Goal: Transaction & Acquisition: Book appointment/travel/reservation

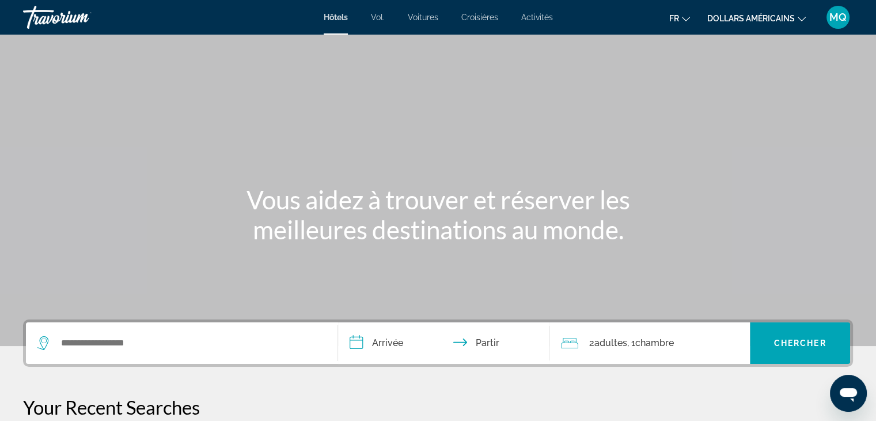
click at [166, 330] on div "Widget de recherche" at bounding box center [181, 342] width 289 height 41
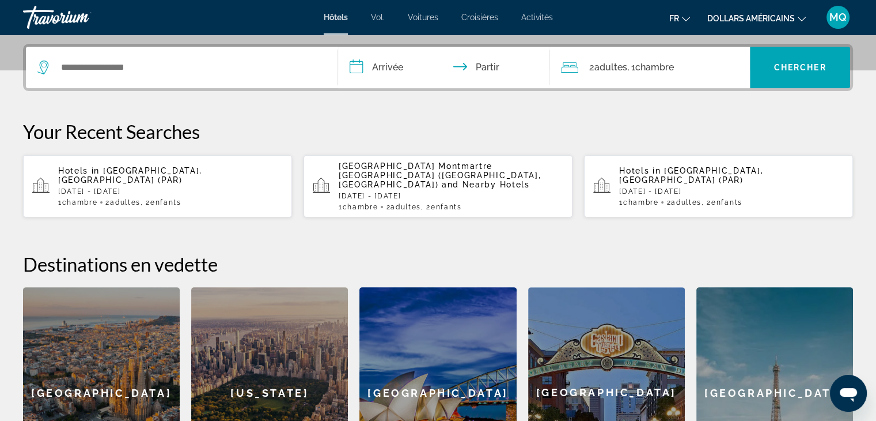
scroll to position [281, 0]
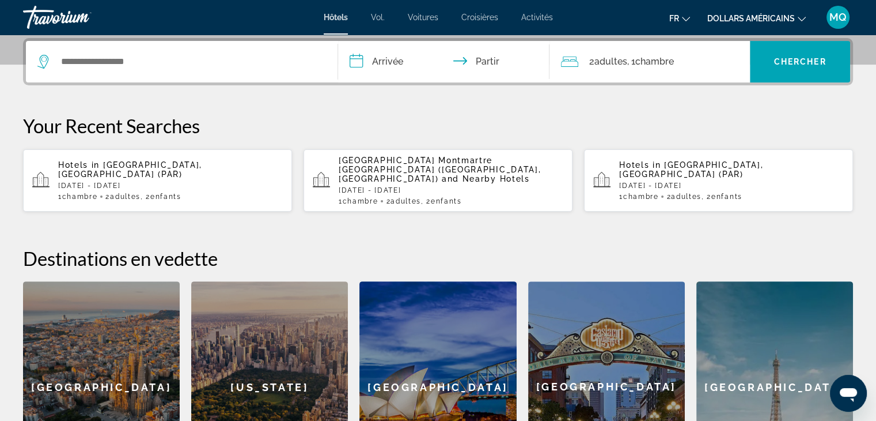
click at [190, 181] on p "[DATE] - [DATE]" at bounding box center [170, 185] width 225 height 8
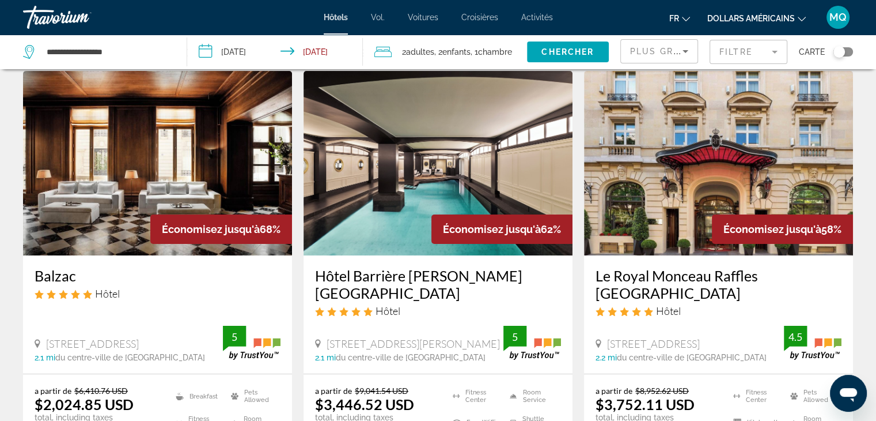
scroll to position [61, 0]
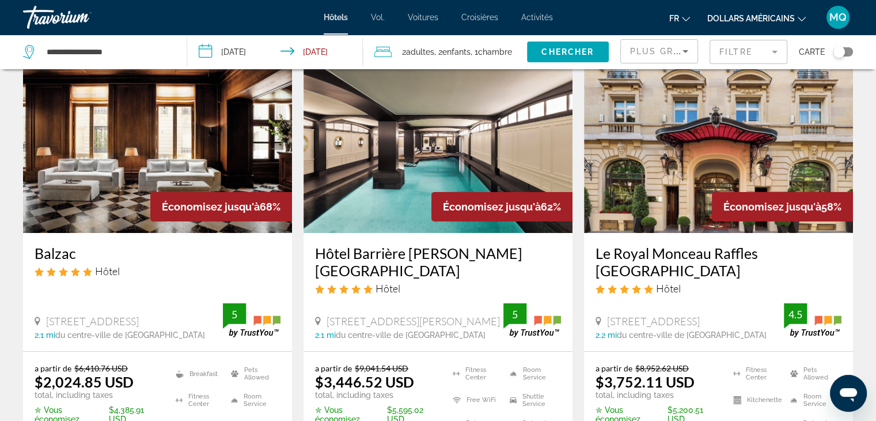
click at [786, 17] on font "dollars américains" at bounding box center [751, 18] width 88 height 9
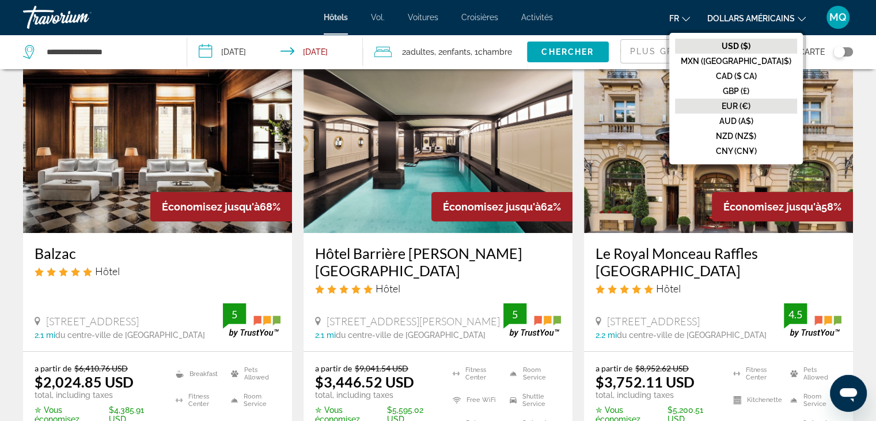
click at [751, 108] on font "EUR (€)" at bounding box center [736, 105] width 29 height 9
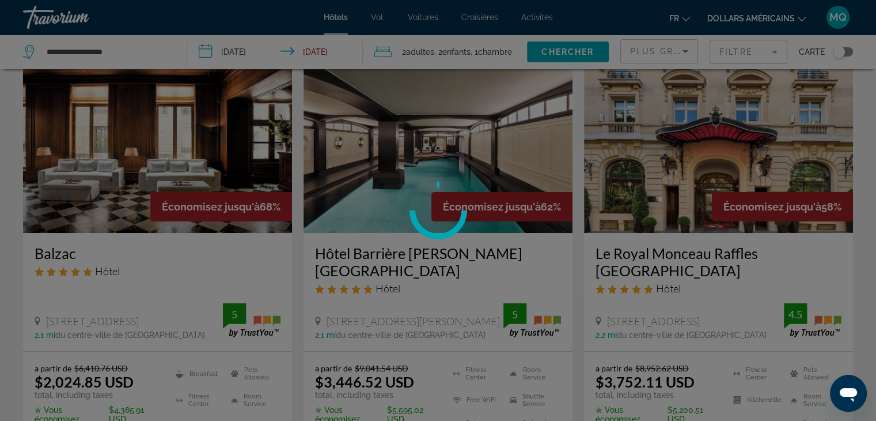
scroll to position [0, 0]
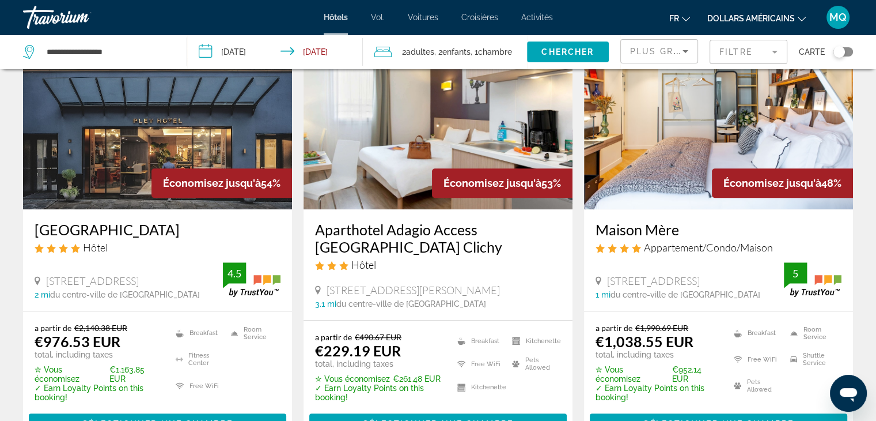
scroll to position [568, 0]
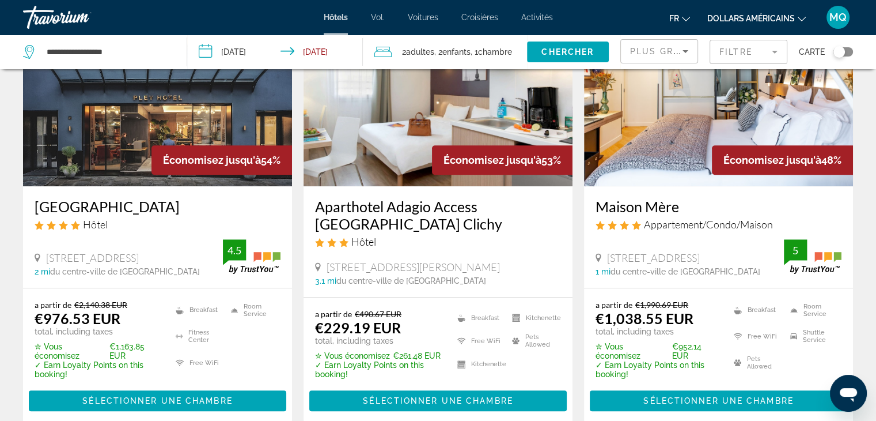
click at [487, 158] on img "Contenu principal" at bounding box center [438, 94] width 269 height 184
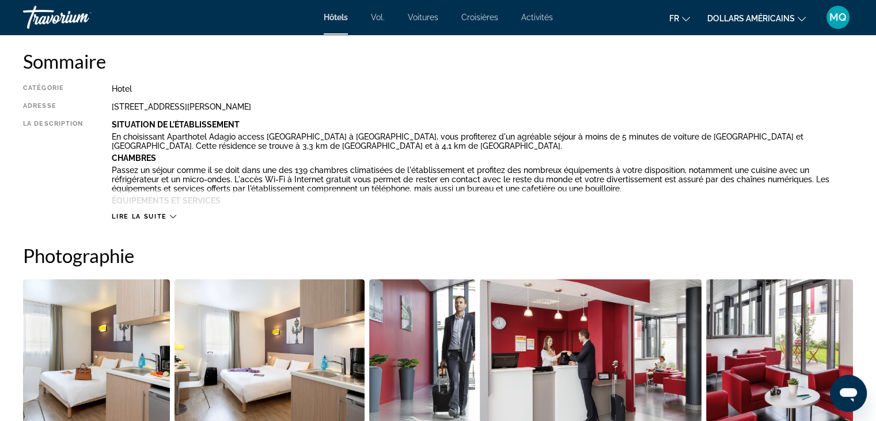
scroll to position [392, 0]
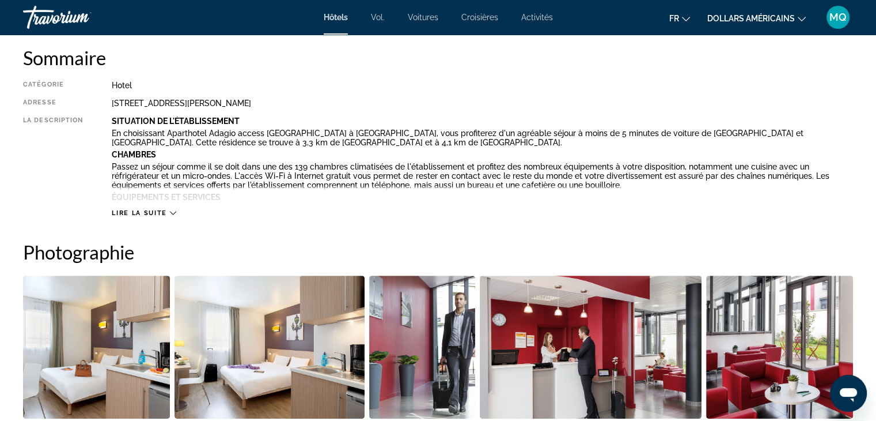
click at [172, 211] on icon "Contenu principal" at bounding box center [173, 213] width 6 height 6
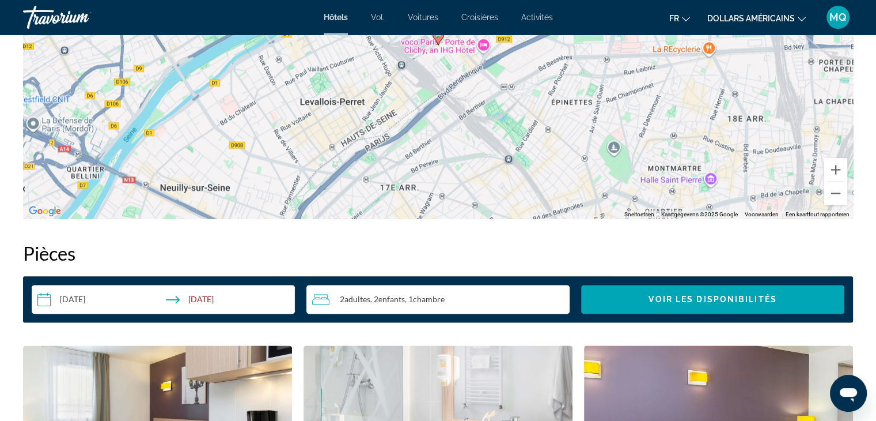
scroll to position [141, 0]
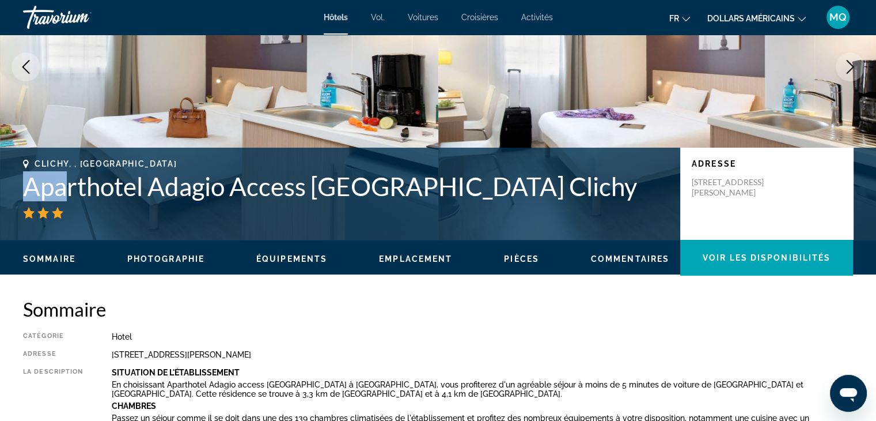
drag, startPoint x: 26, startPoint y: 181, endPoint x: 67, endPoint y: 183, distance: 40.4
click at [67, 183] on h1 "Aparthotel Adagio Access Paris Clichy" at bounding box center [346, 186] width 646 height 30
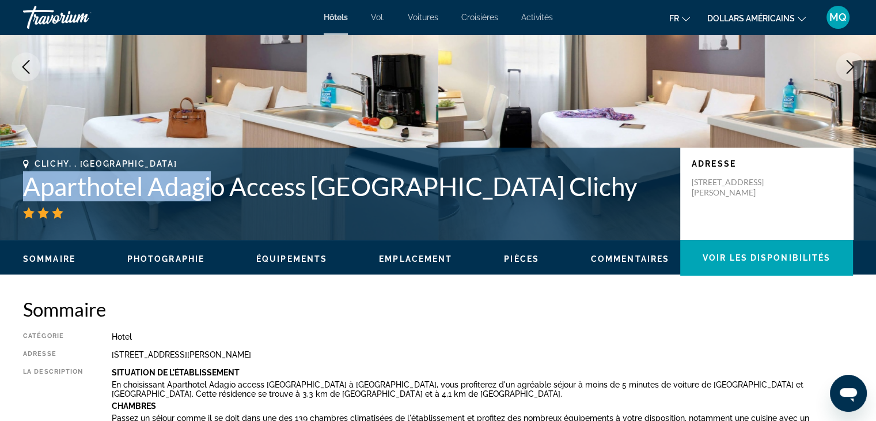
drag, startPoint x: 19, startPoint y: 192, endPoint x: 230, endPoint y: 187, distance: 211.5
click at [230, 187] on div "Clichy, , France Aparthotel Adagio Access Paris Clichy Adresse 19 23 Avenue Ana…" at bounding box center [438, 193] width 876 height 69
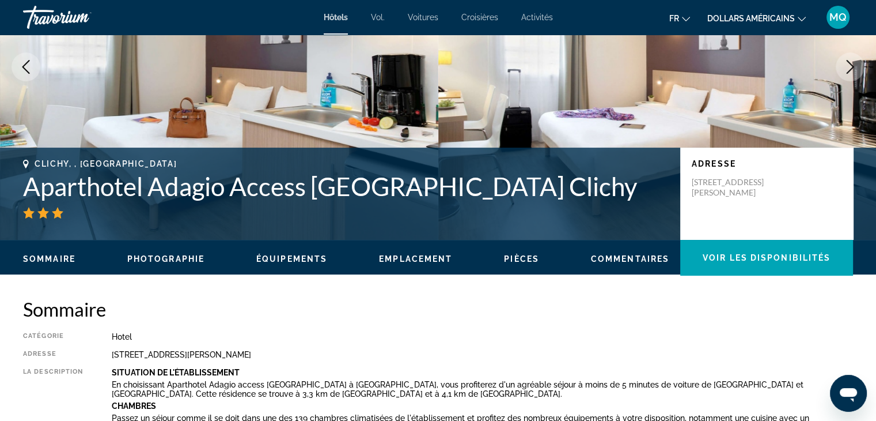
drag, startPoint x: 257, startPoint y: 201, endPoint x: 36, endPoint y: 195, distance: 221.3
click at [36, 195] on h1 "Aparthotel Adagio Access Paris Clichy" at bounding box center [346, 186] width 646 height 30
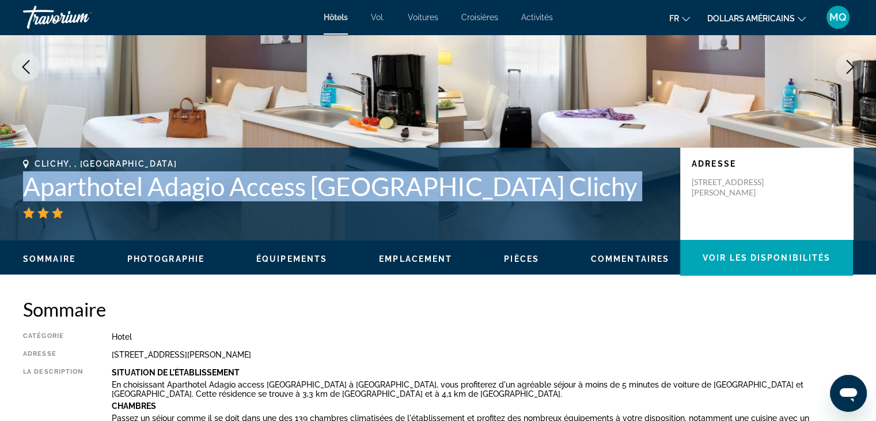
drag, startPoint x: 29, startPoint y: 187, endPoint x: 574, endPoint y: 211, distance: 546.1
click at [574, 211] on div "Clichy, , France Aparthotel Adagio Access Paris Clichy" at bounding box center [346, 188] width 646 height 59
click at [574, 211] on div "Contenu principal" at bounding box center [346, 213] width 646 height 12
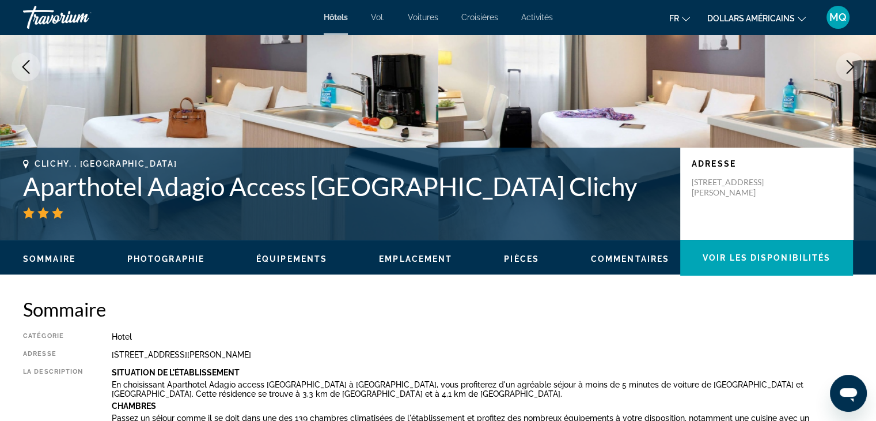
drag, startPoint x: 51, startPoint y: 196, endPoint x: 85, endPoint y: 196, distance: 34.0
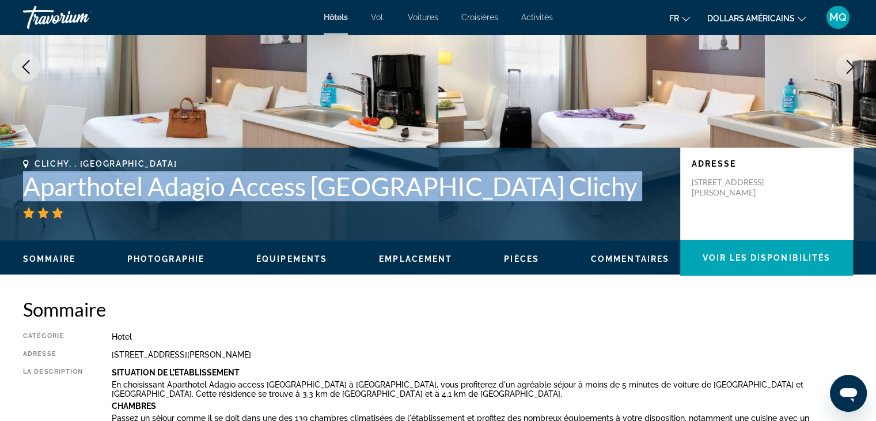
drag, startPoint x: 85, startPoint y: 196, endPoint x: 463, endPoint y: 221, distance: 378.7
click at [463, 221] on div "Clichy, , France Aparthotel Adagio Access Paris Clichy Adresse 19 23 Avenue Ana…" at bounding box center [438, 193] width 876 height 69
copy div "Aparthotel Adagio Access Paris Clichy"
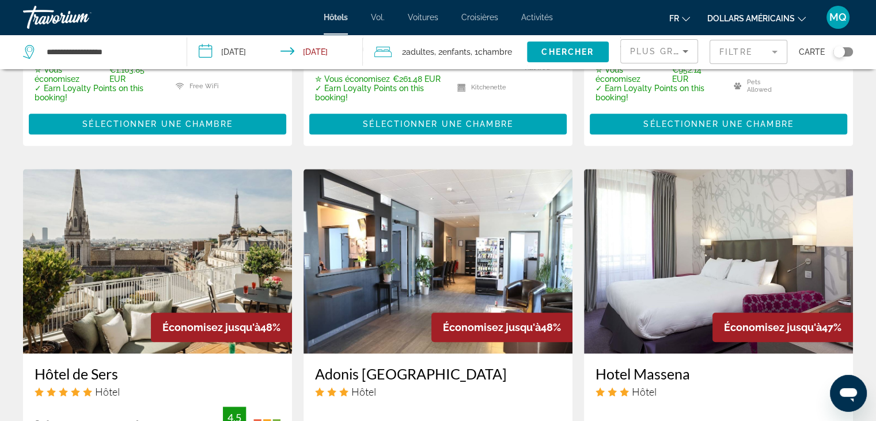
scroll to position [883, 0]
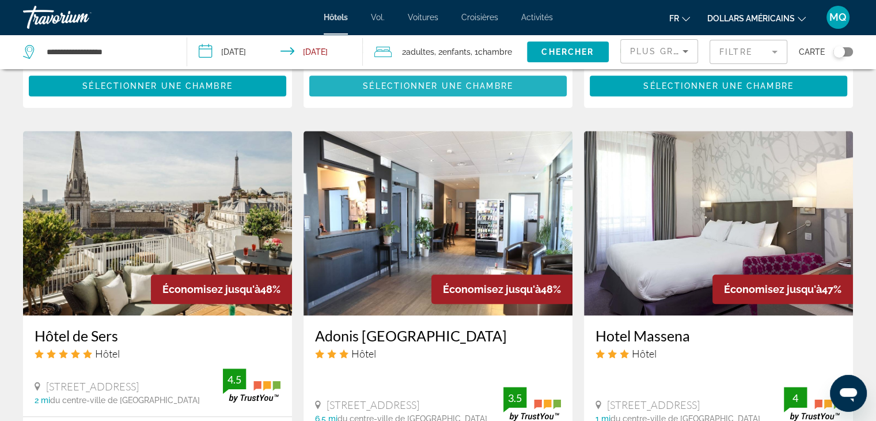
click at [453, 76] on span "Contenu principal" at bounding box center [437, 86] width 257 height 28
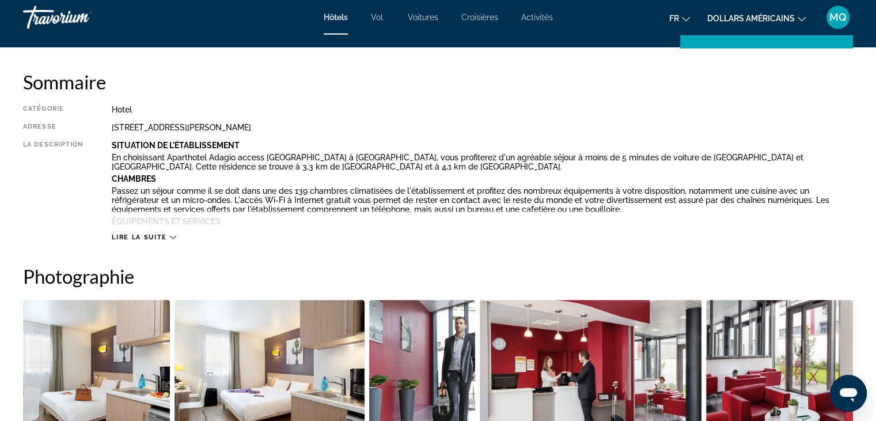
scroll to position [735, 0]
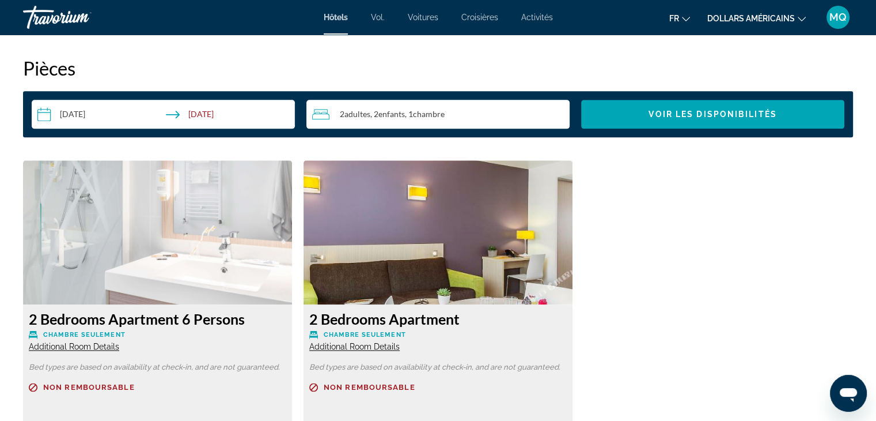
scroll to position [1821, 0]
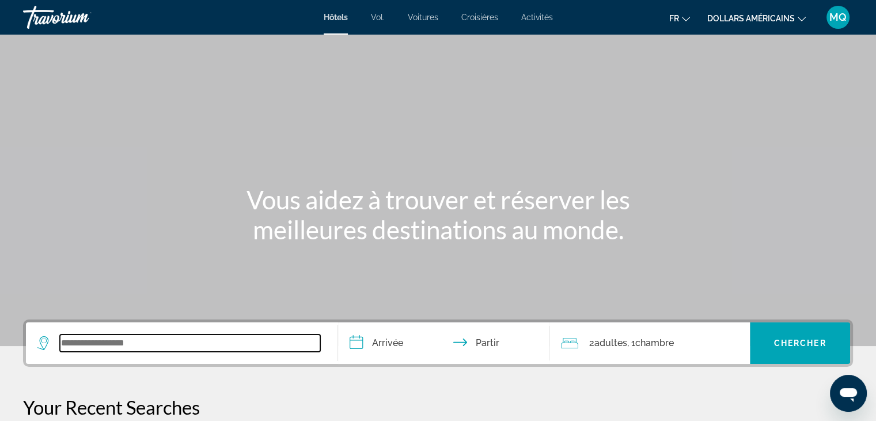
click at [120, 338] on input "Widget de recherche" at bounding box center [190, 342] width 260 height 17
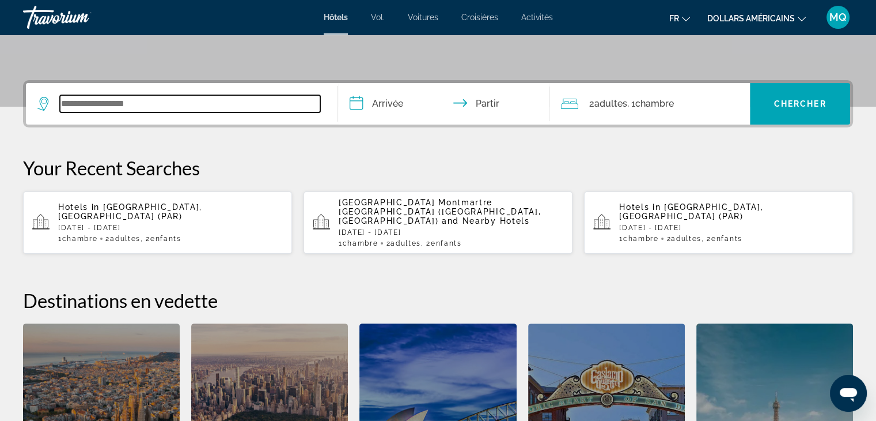
scroll to position [281, 0]
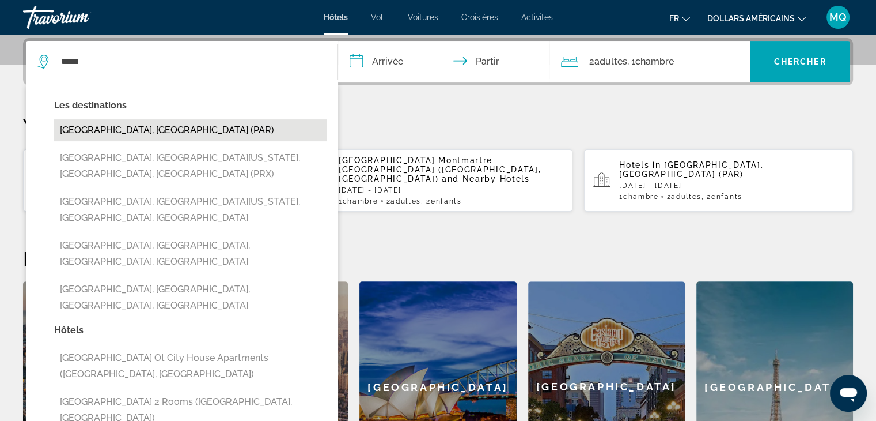
click at [158, 136] on button "[GEOGRAPHIC_DATA], [GEOGRAPHIC_DATA] (PAR)" at bounding box center [190, 130] width 272 height 22
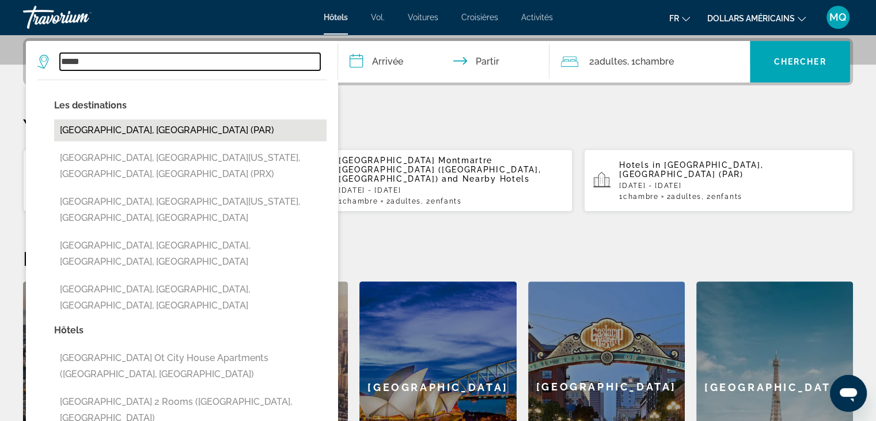
type input "**********"
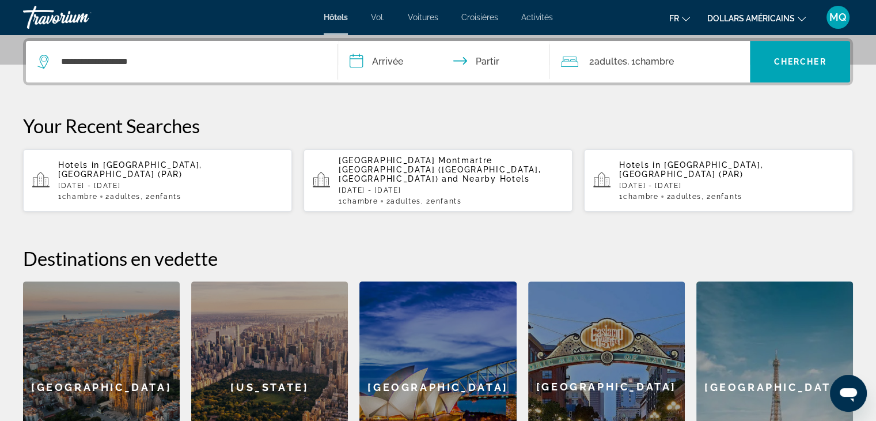
click at [385, 55] on input "**********" at bounding box center [446, 63] width 217 height 45
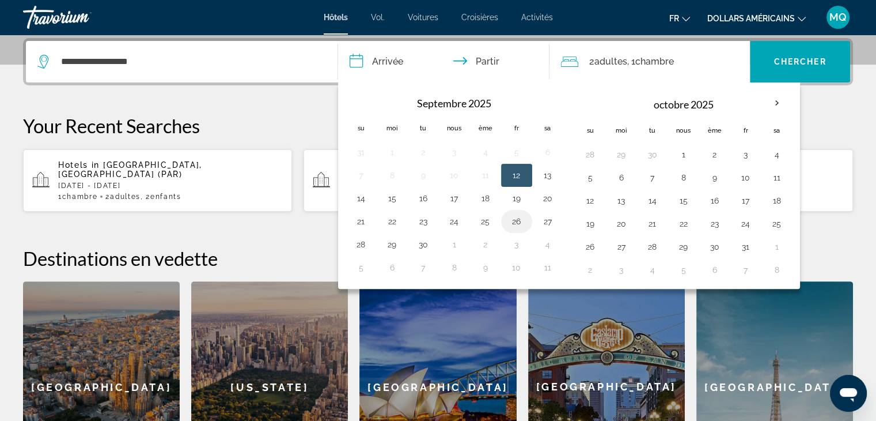
click at [509, 217] on button "26" at bounding box center [517, 221] width 18 height 16
click at [362, 239] on button "28" at bounding box center [361, 244] width 18 height 16
type input "**********"
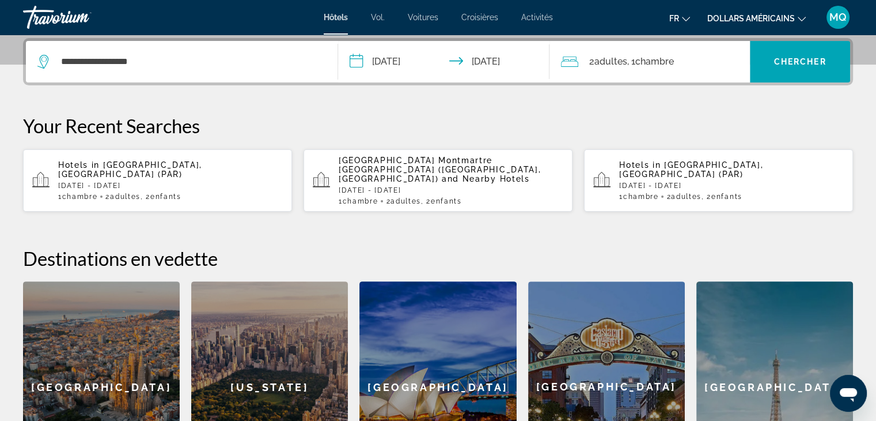
click at [604, 65] on font "adultes" at bounding box center [610, 61] width 33 height 11
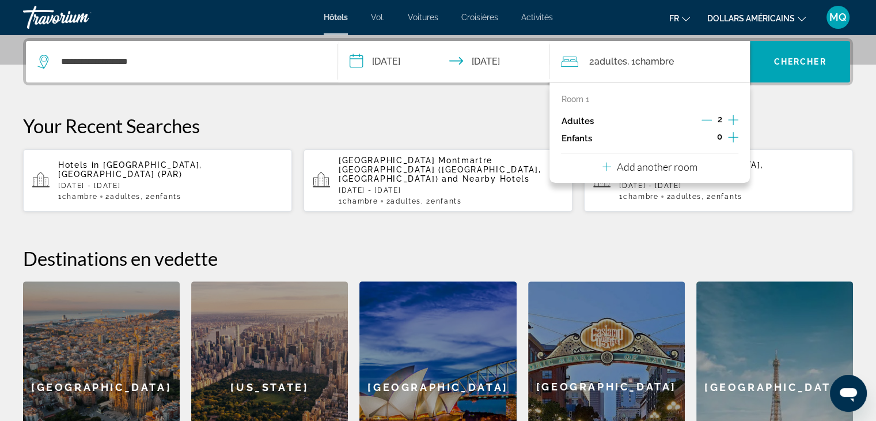
click at [730, 135] on icon "Increment children" at bounding box center [733, 137] width 10 height 14
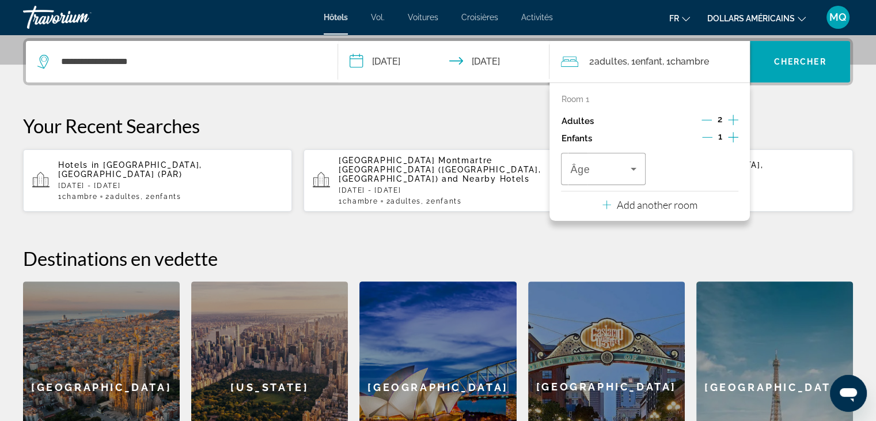
click at [730, 135] on icon "Increment children" at bounding box center [733, 137] width 10 height 14
click at [635, 169] on icon "Travelers: 2 adults, 2 children" at bounding box center [634, 169] width 14 height 14
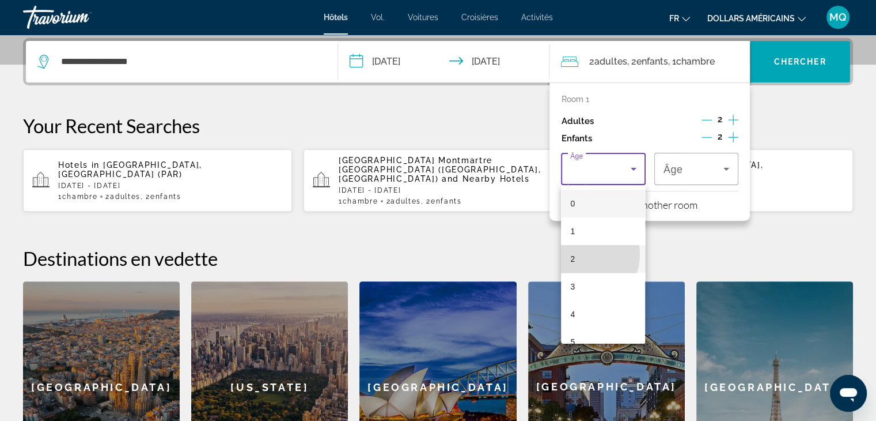
click at [578, 253] on mat-option "2" at bounding box center [603, 259] width 84 height 28
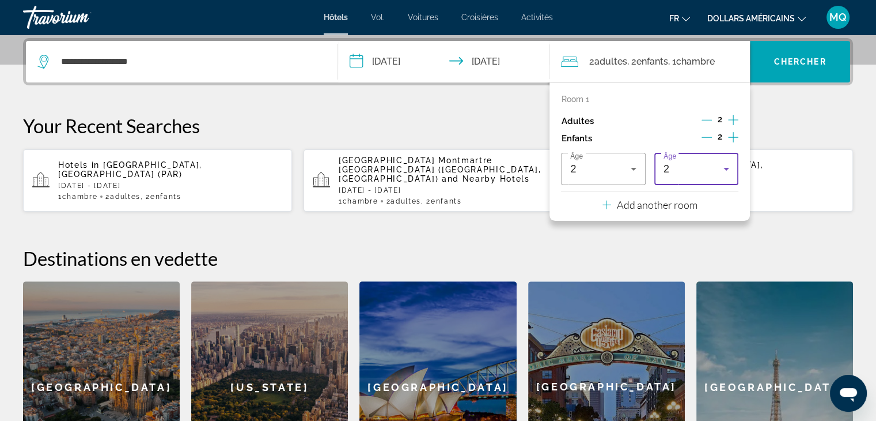
click at [726, 163] on icon "Travelers: 2 adults, 2 children" at bounding box center [726, 169] width 14 height 14
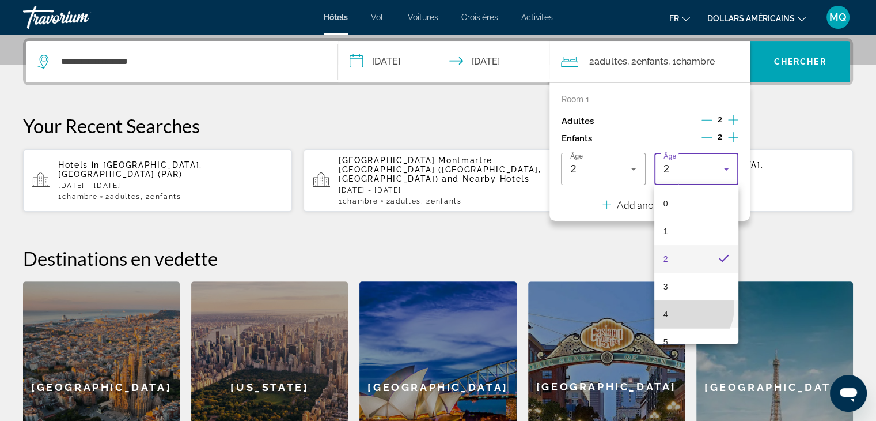
click at [684, 307] on mat-option "4" at bounding box center [696, 314] width 84 height 28
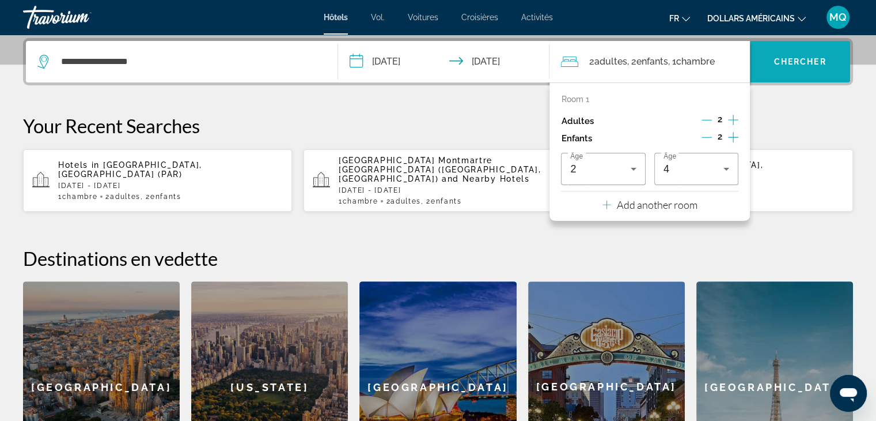
click at [823, 63] on font "Chercher" at bounding box center [800, 61] width 52 height 9
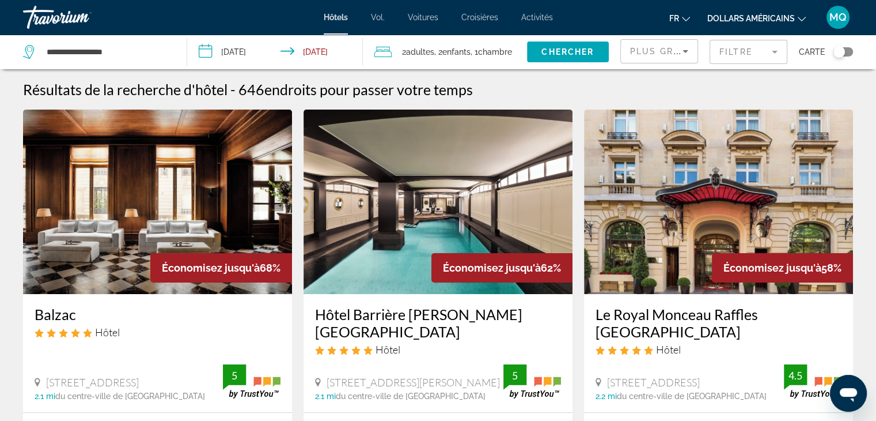
click at [797, 11] on button "dollars américains USD ($) MXN (Mexique$) CAD ($ CA) GBP (£) EUR (€) AUD (A$) N…" at bounding box center [756, 18] width 99 height 17
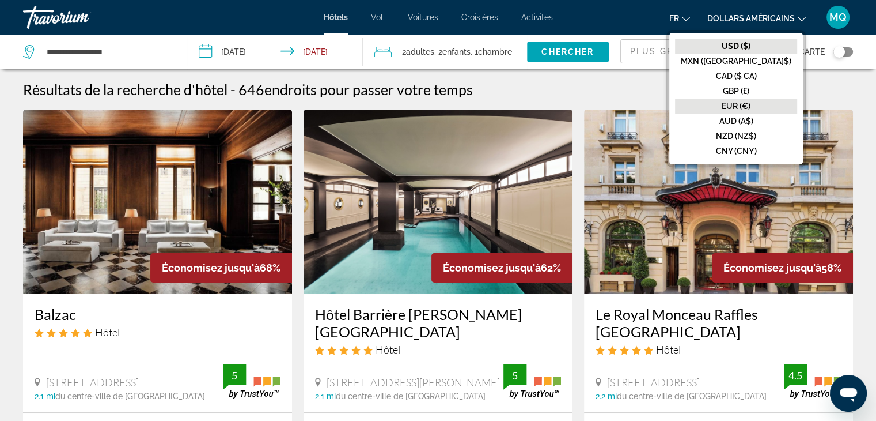
click at [751, 108] on font "EUR (€)" at bounding box center [736, 105] width 29 height 9
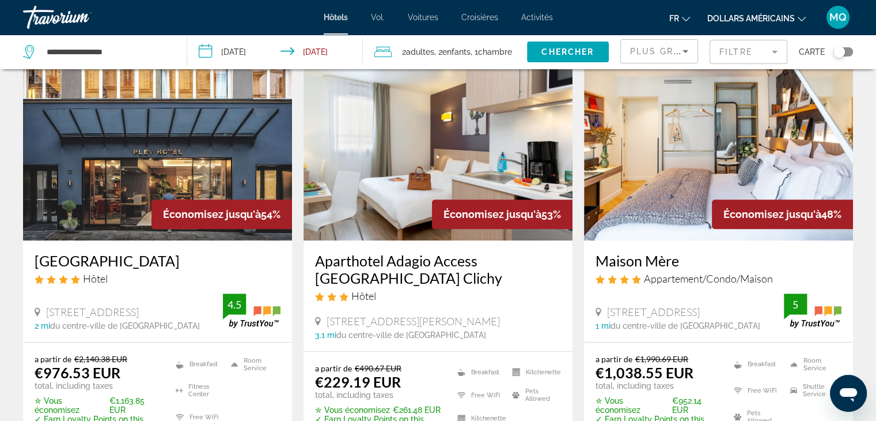
scroll to position [522, 0]
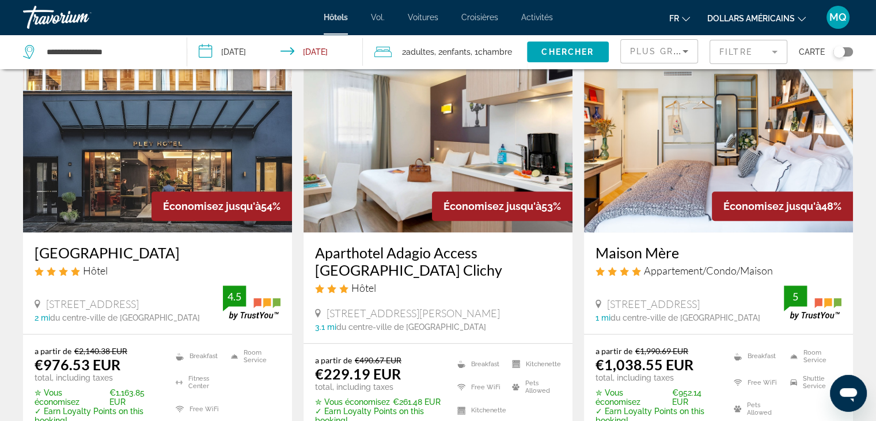
click at [392, 211] on img "Contenu principal" at bounding box center [438, 140] width 269 height 184
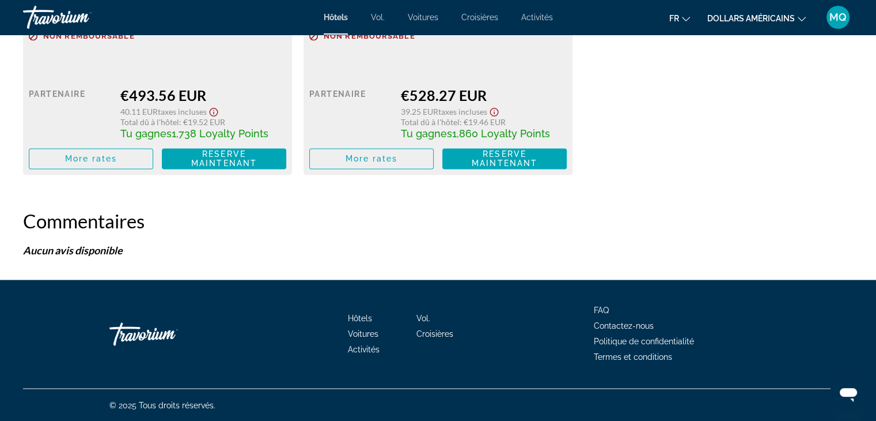
scroll to position [1454, 0]
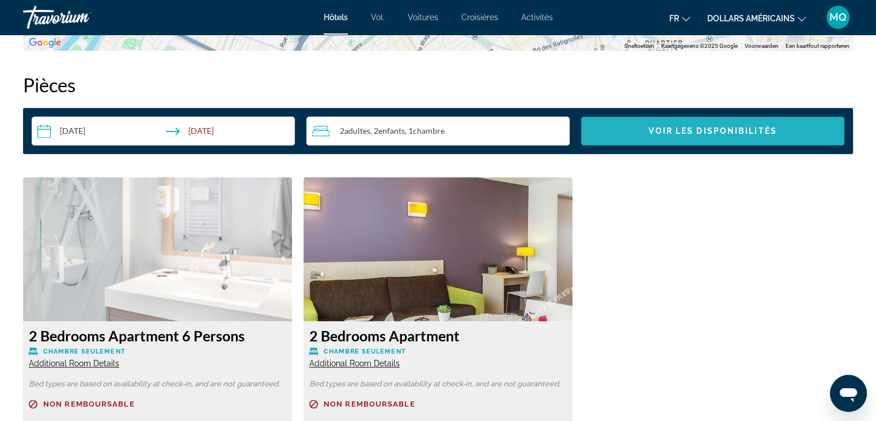
click at [699, 130] on span "Voir les disponibilités" at bounding box center [713, 130] width 128 height 9
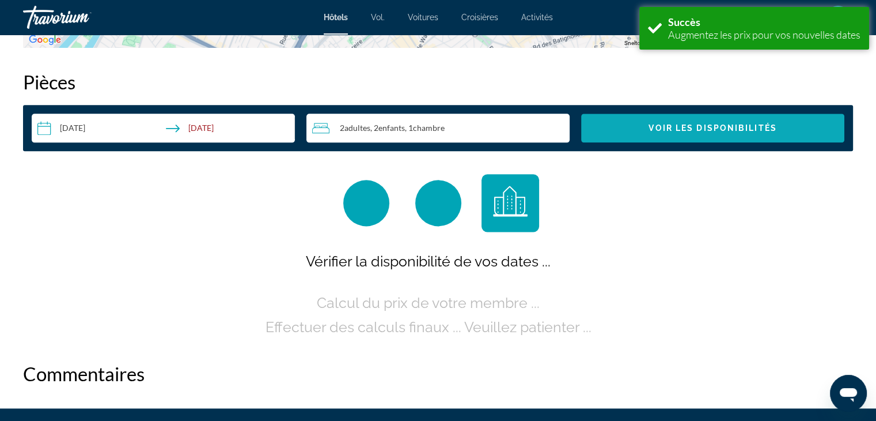
scroll to position [1458, 0]
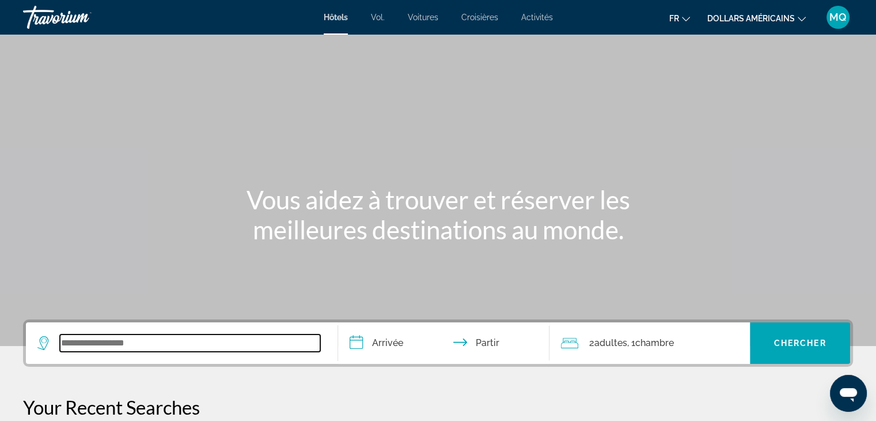
click at [233, 334] on input "Widget de recherche" at bounding box center [190, 342] width 260 height 17
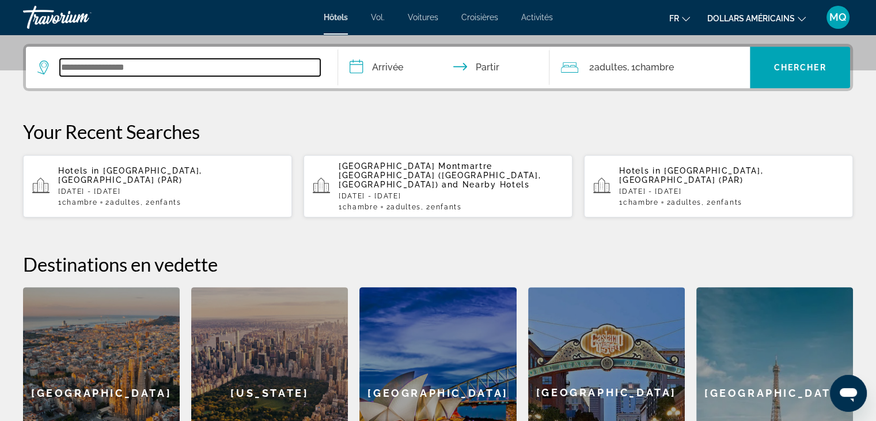
scroll to position [281, 0]
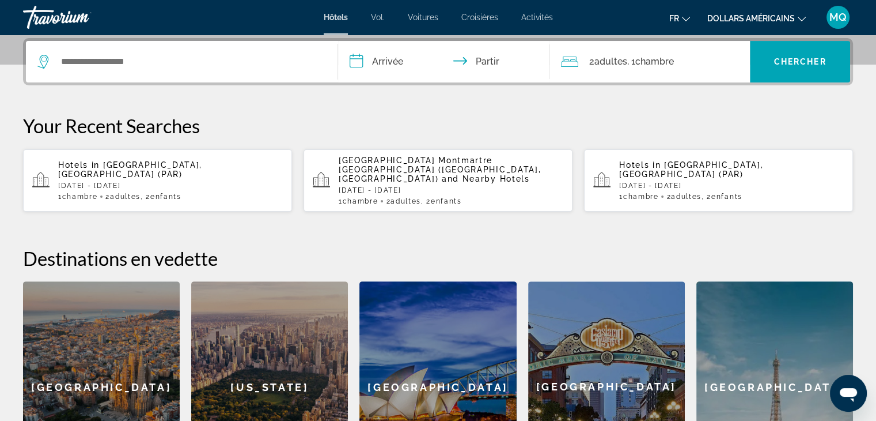
drag, startPoint x: 205, startPoint y: 222, endPoint x: 205, endPoint y: 214, distance: 8.1
click at [205, 222] on div "**********" at bounding box center [438, 265] width 876 height 454
click at [211, 181] on p "[DATE] - [DATE]" at bounding box center [170, 185] width 225 height 8
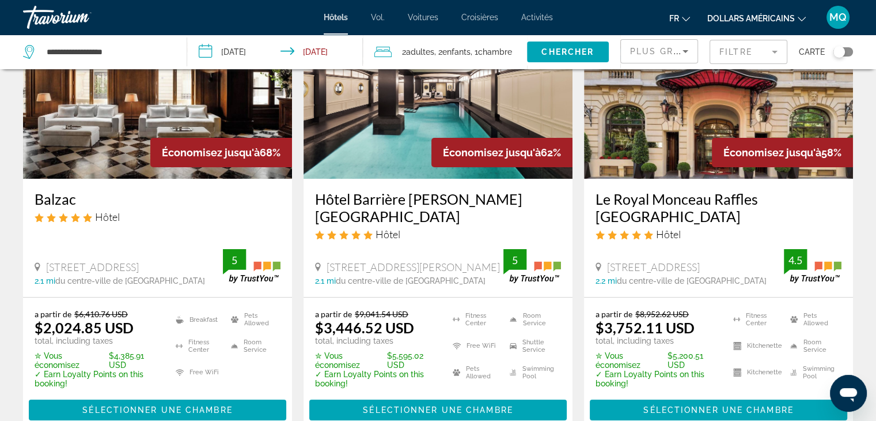
scroll to position [145, 0]
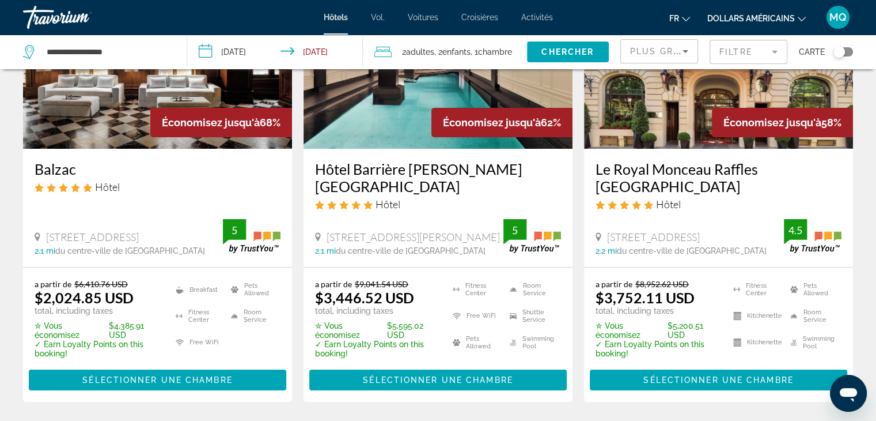
click at [759, 17] on font "dollars américains" at bounding box center [751, 18] width 88 height 9
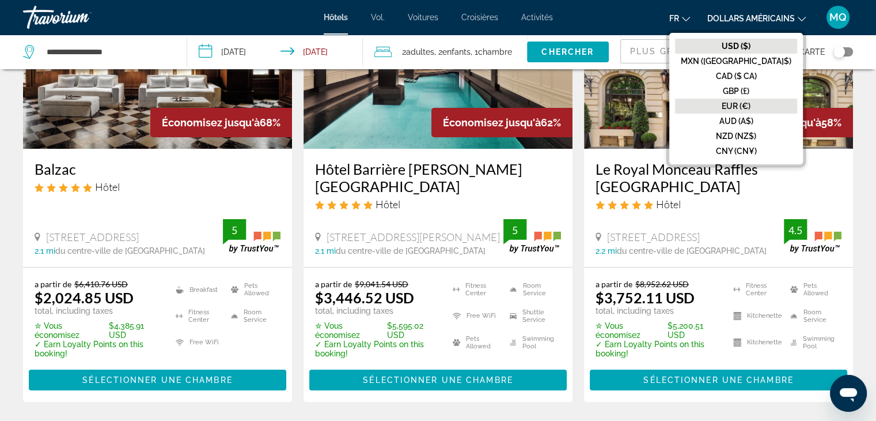
click at [751, 109] on font "EUR (€)" at bounding box center [736, 105] width 29 height 9
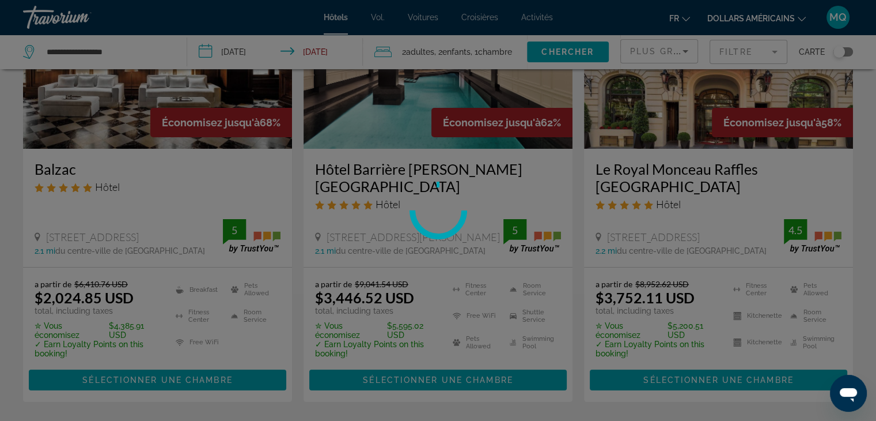
scroll to position [0, 0]
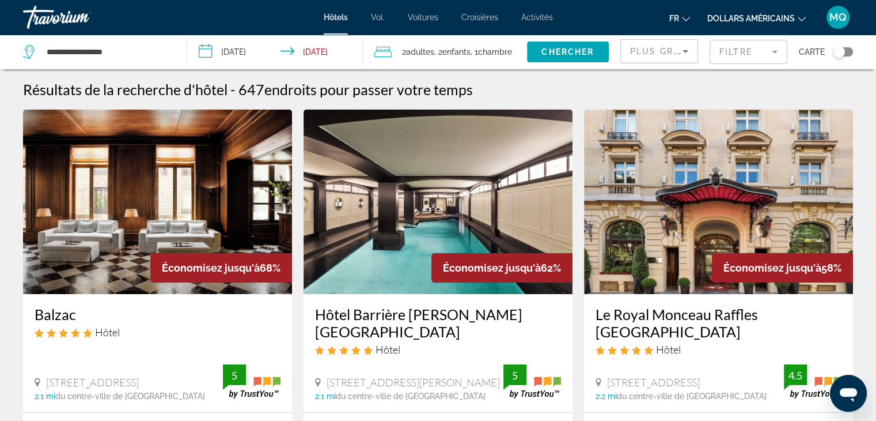
click at [767, 10] on button "dollars américains USD ($) MXN (Mexique$) CAD ($ CA) GBP (£) EUR (€) AUD (A$) N…" at bounding box center [756, 18] width 99 height 17
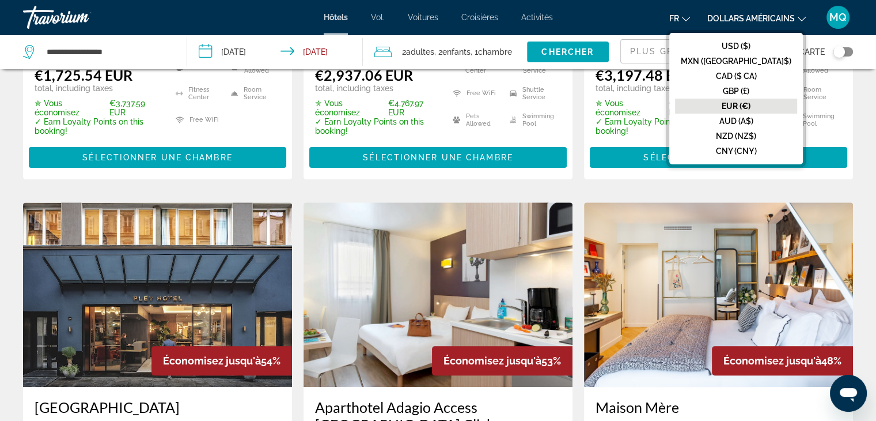
scroll to position [735, 0]
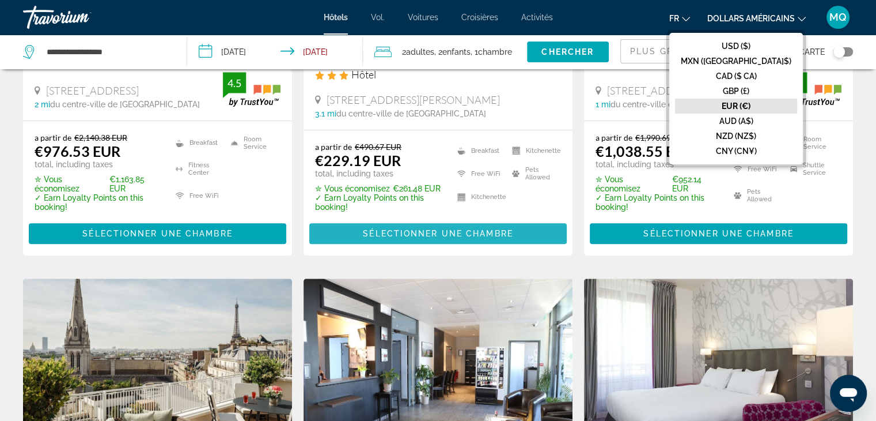
click at [468, 229] on span "Sélectionner une chambre" at bounding box center [438, 233] width 150 height 9
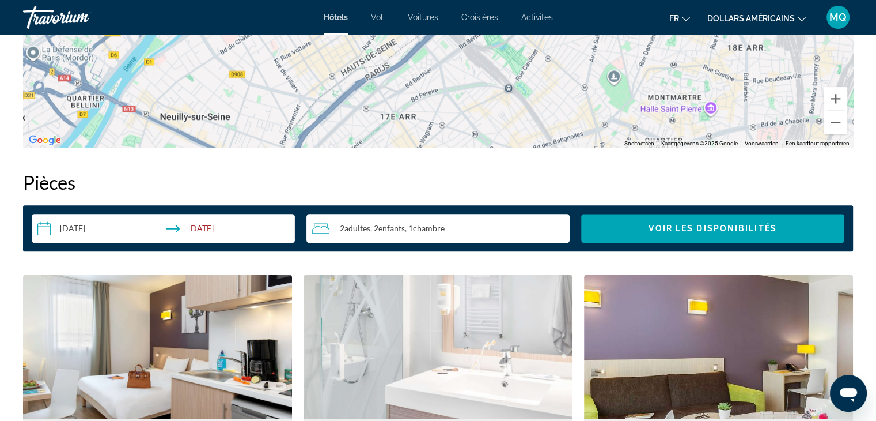
scroll to position [1724, 0]
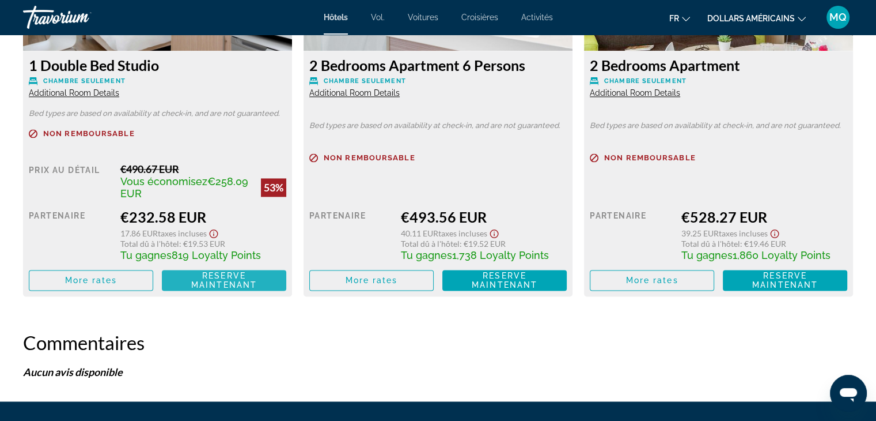
click at [193, 272] on span "Reserve maintenant Plus disponible" at bounding box center [224, 280] width 106 height 18
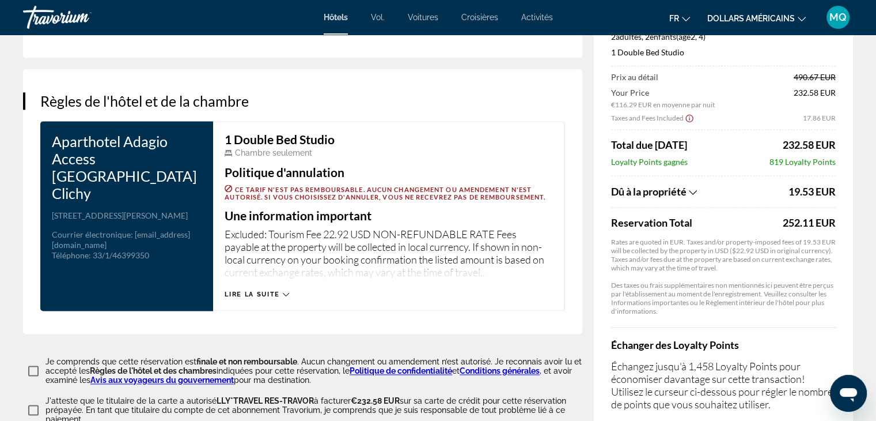
scroll to position [1729, 0]
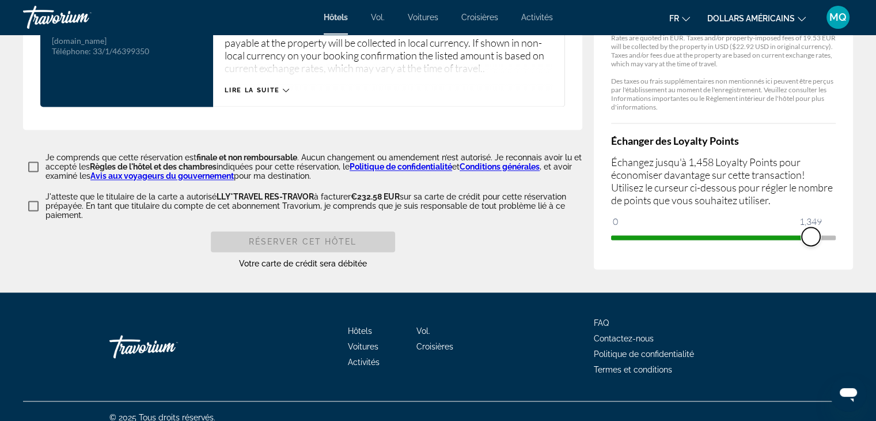
drag, startPoint x: 615, startPoint y: 228, endPoint x: 825, endPoint y: 221, distance: 209.8
click at [820, 227] on span "ngx-slider" at bounding box center [811, 236] width 18 height 18
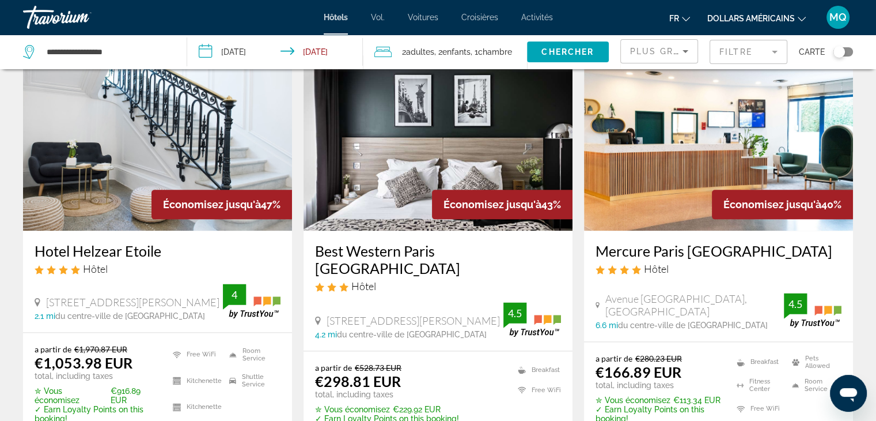
scroll to position [1433, 0]
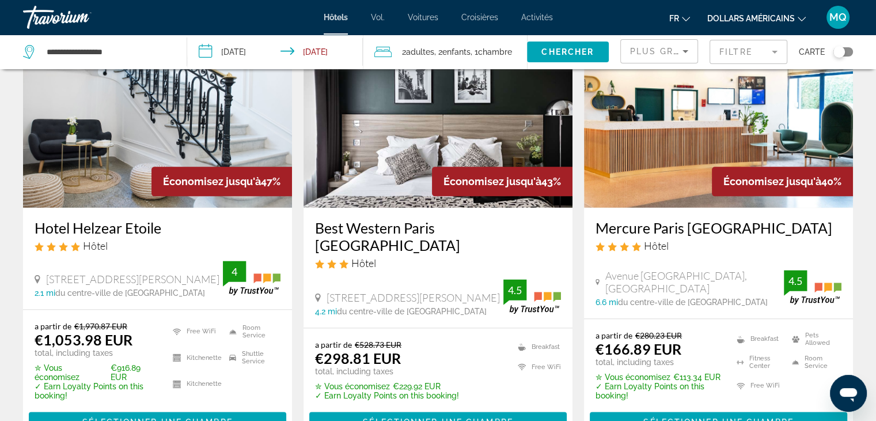
click at [406, 172] on img "Contenu principal" at bounding box center [438, 115] width 269 height 184
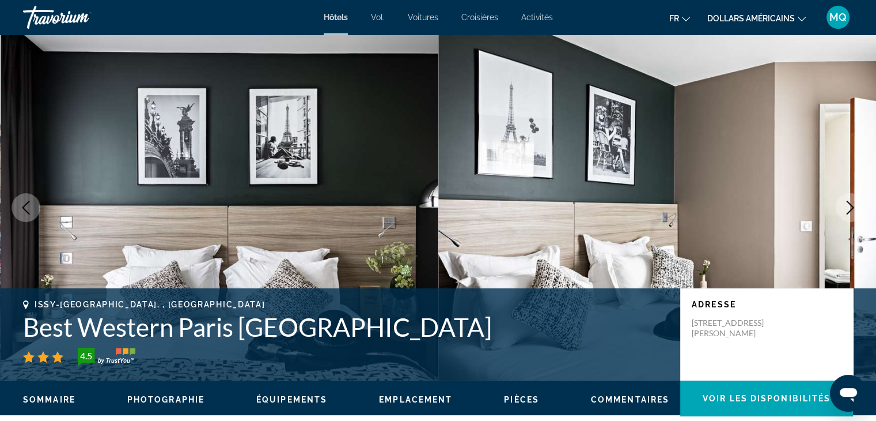
click at [845, 210] on icon "Next image" at bounding box center [850, 207] width 14 height 14
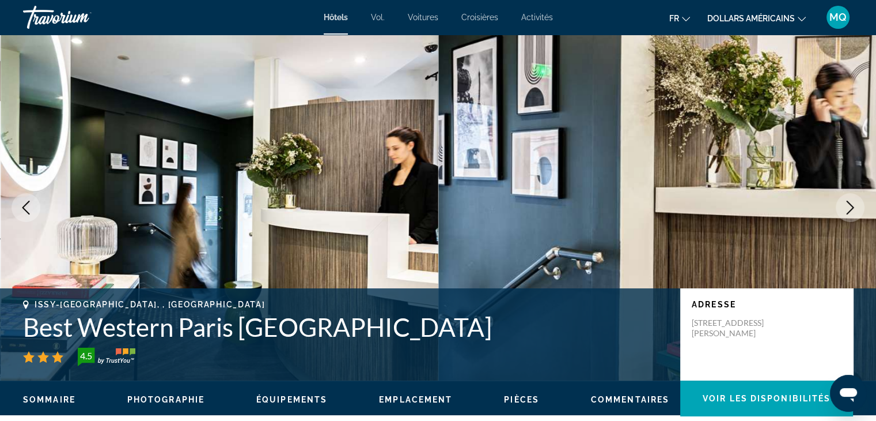
click at [845, 210] on icon "Next image" at bounding box center [850, 207] width 14 height 14
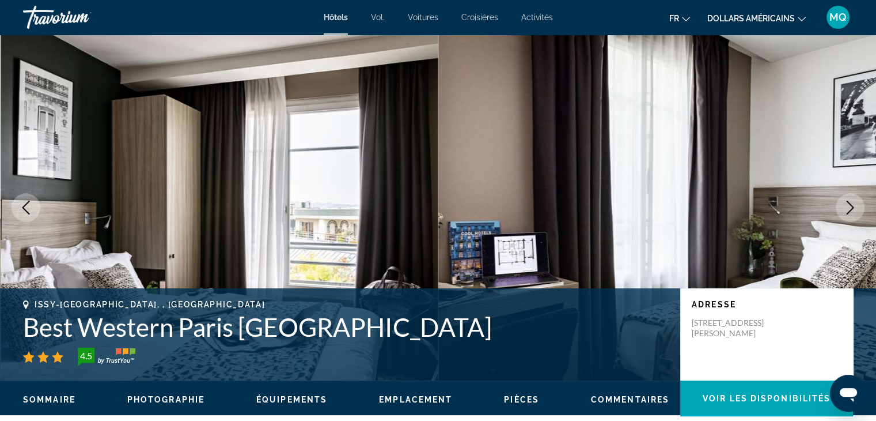
click at [845, 210] on icon "Next image" at bounding box center [850, 207] width 14 height 14
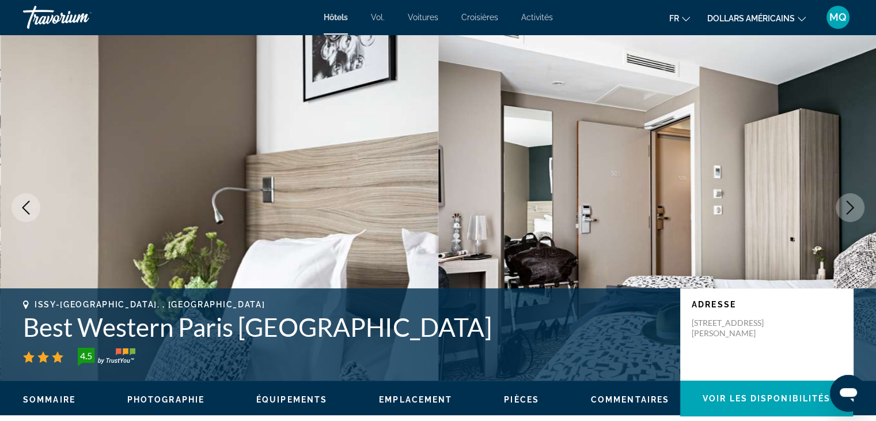
click at [845, 210] on icon "Next image" at bounding box center [850, 207] width 14 height 14
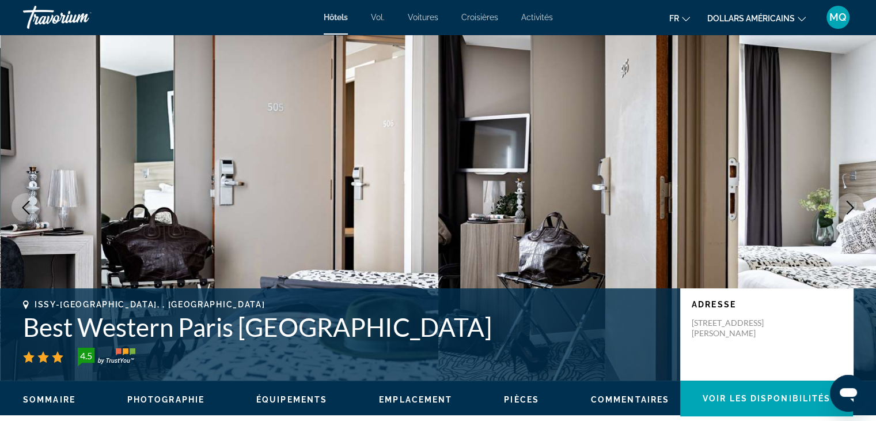
click at [845, 210] on icon "Next image" at bounding box center [850, 207] width 14 height 14
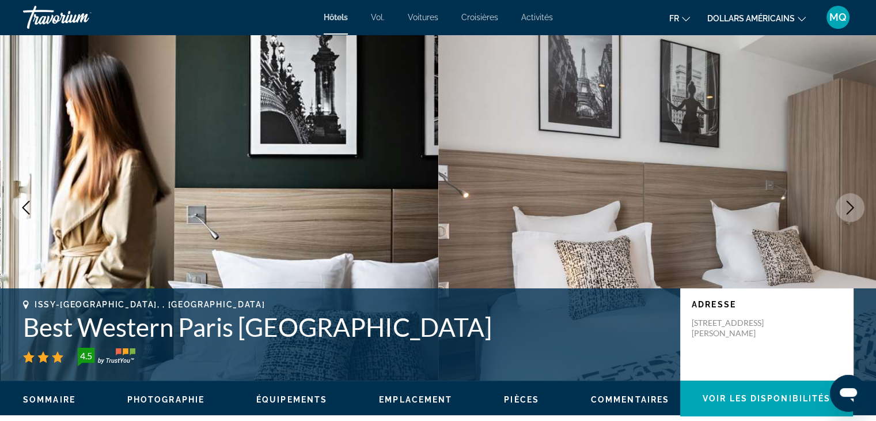
click at [845, 210] on icon "Next image" at bounding box center [850, 207] width 14 height 14
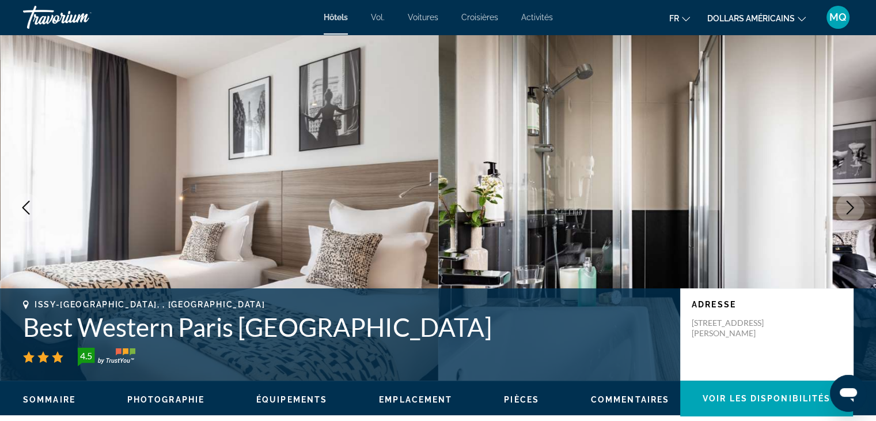
click at [845, 210] on icon "Next image" at bounding box center [850, 207] width 14 height 14
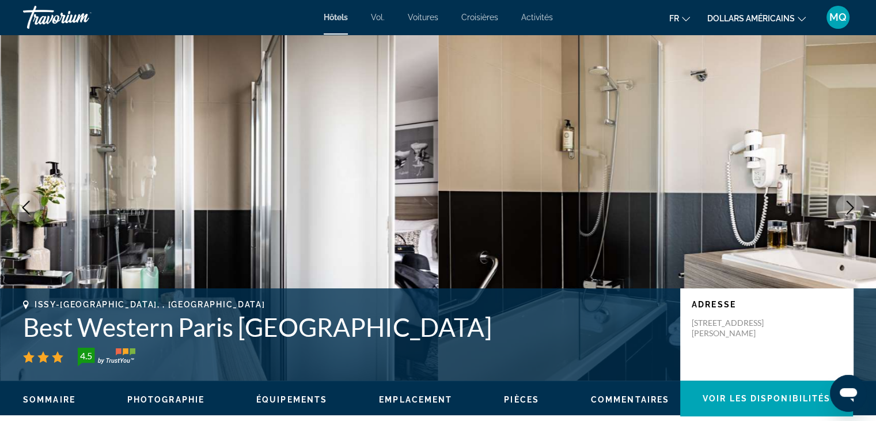
scroll to position [368, 0]
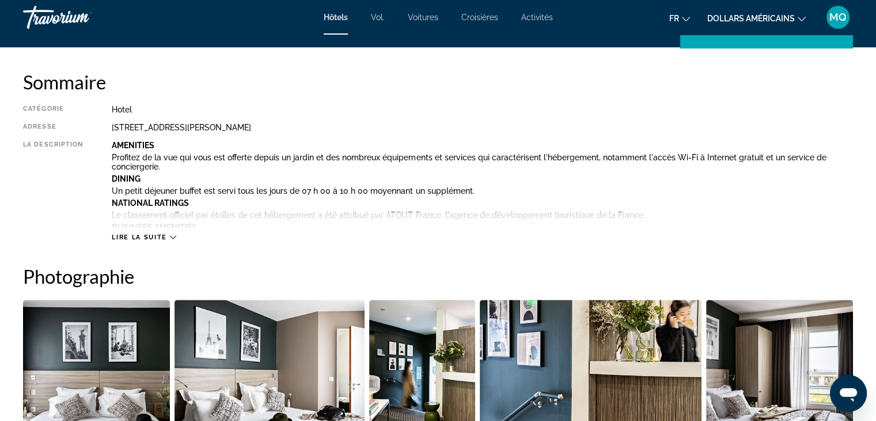
click at [172, 236] on icon "Contenu principal" at bounding box center [173, 237] width 6 height 6
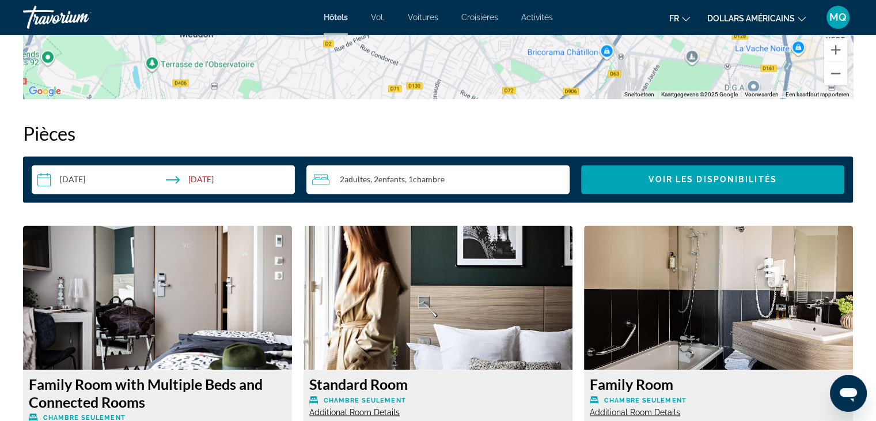
scroll to position [1544, 0]
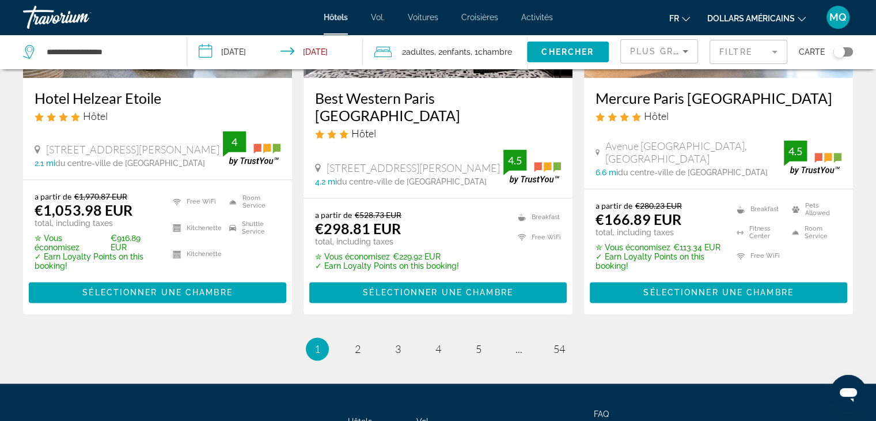
scroll to position [1632, 0]
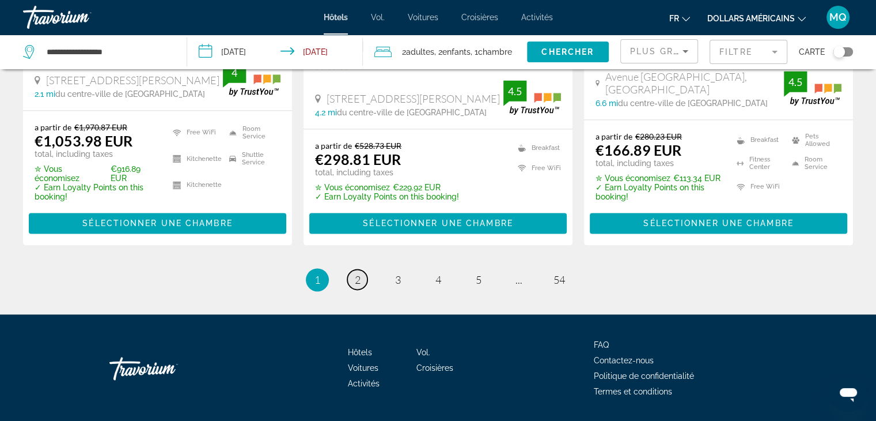
click at [360, 273] on span "2" at bounding box center [358, 279] width 6 height 13
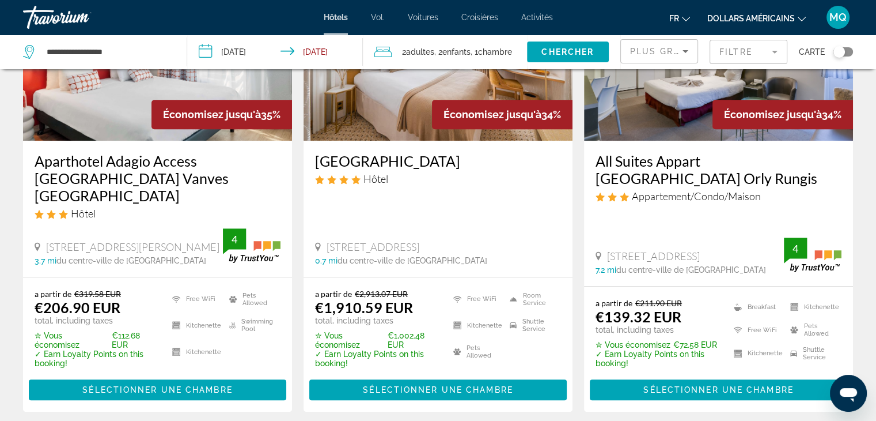
scroll to position [629, 0]
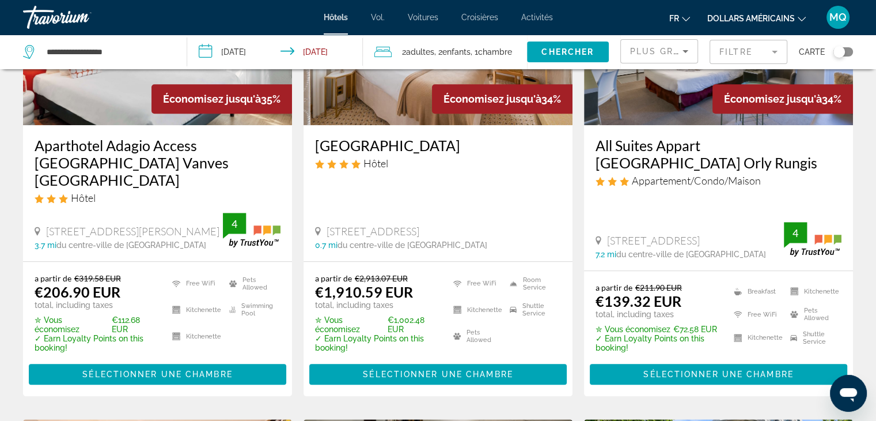
click at [127, 145] on h3 "Aparthotel Adagio Access Paris Vanves Porte de Versailles" at bounding box center [158, 163] width 246 height 52
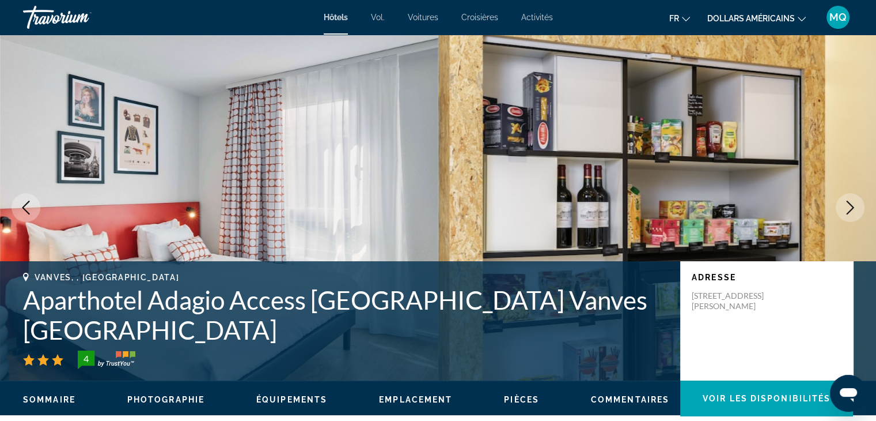
click at [834, 212] on img "Contenu principal" at bounding box center [657, 208] width 438 height 346
click at [846, 212] on icon "Next image" at bounding box center [850, 207] width 14 height 14
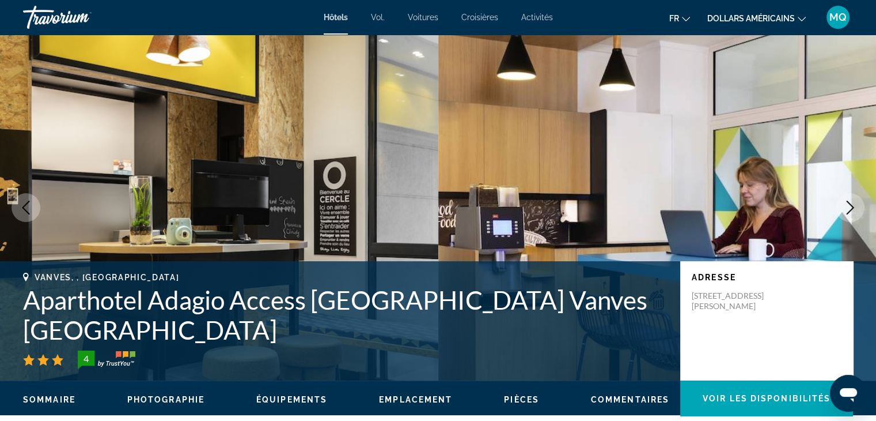
click at [862, 210] on button "Next image" at bounding box center [850, 207] width 29 height 29
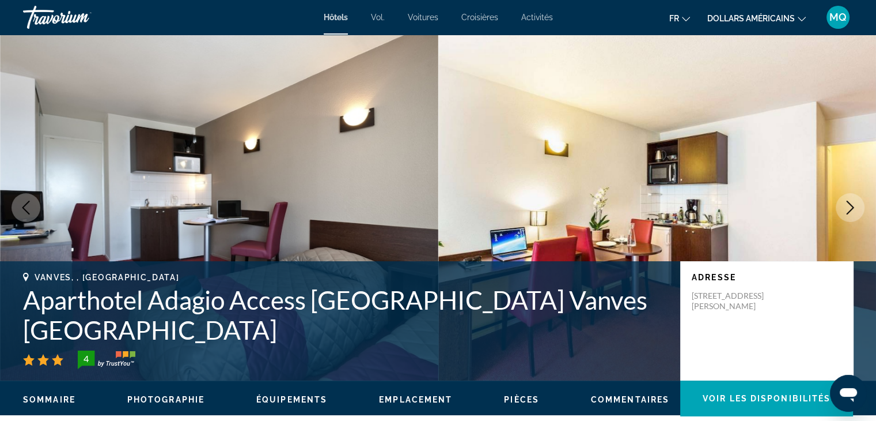
click at [862, 210] on button "Next image" at bounding box center [850, 207] width 29 height 29
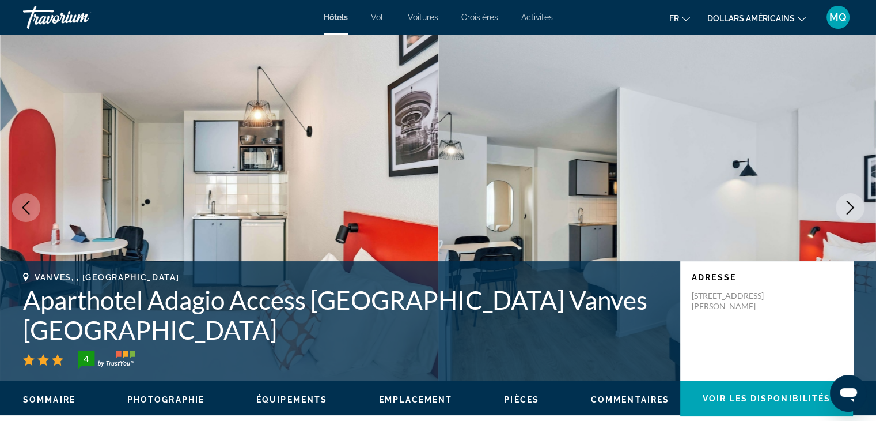
click at [862, 210] on button "Next image" at bounding box center [850, 207] width 29 height 29
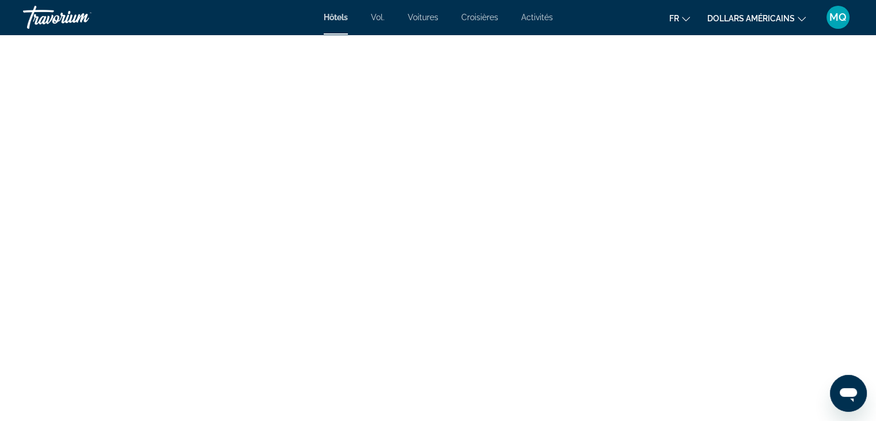
scroll to position [2195, 0]
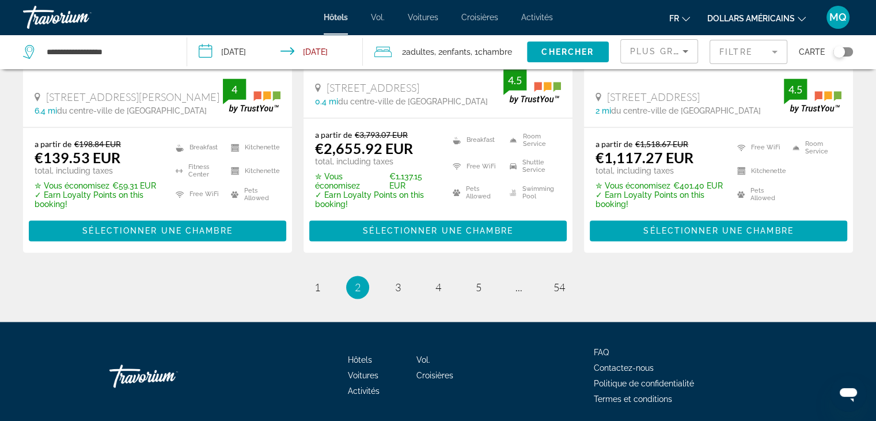
scroll to position [1691, 0]
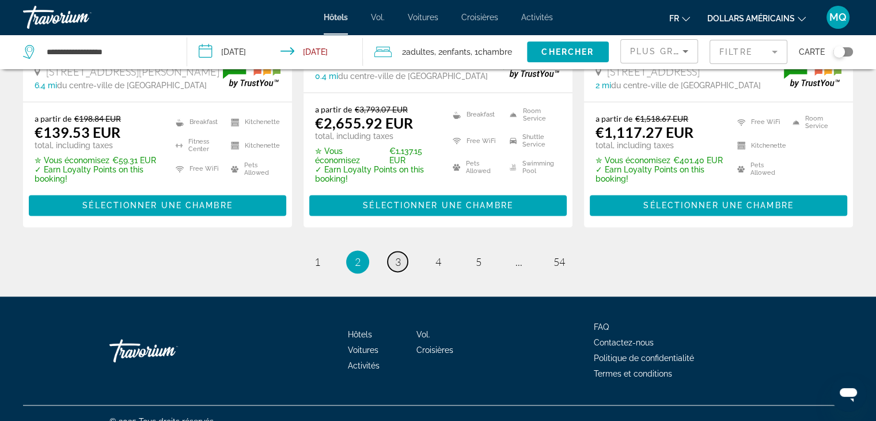
click at [393, 251] on link "page 3" at bounding box center [398, 261] width 20 height 20
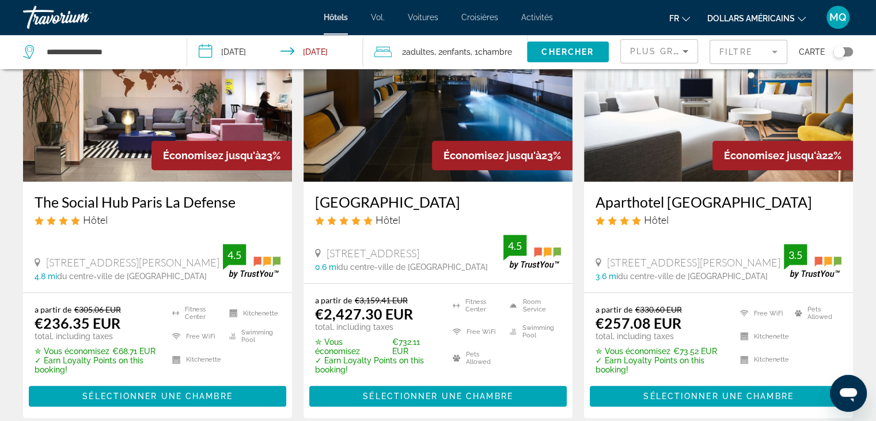
scroll to position [599, 0]
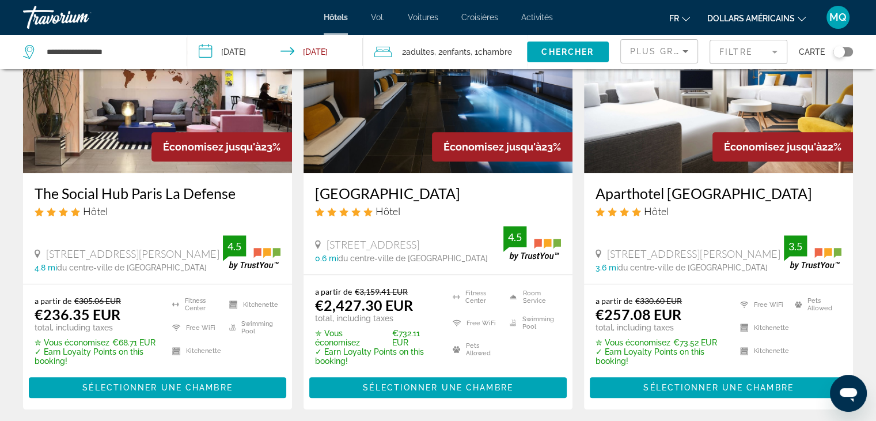
click at [180, 217] on div "The Social Hub Paris La Defense Hôtel 56 Rue Roque De Fillol, Puteaux 4.8 mi du…" at bounding box center [157, 228] width 269 height 110
click at [190, 147] on img "Contenu principal" at bounding box center [157, 80] width 269 height 184
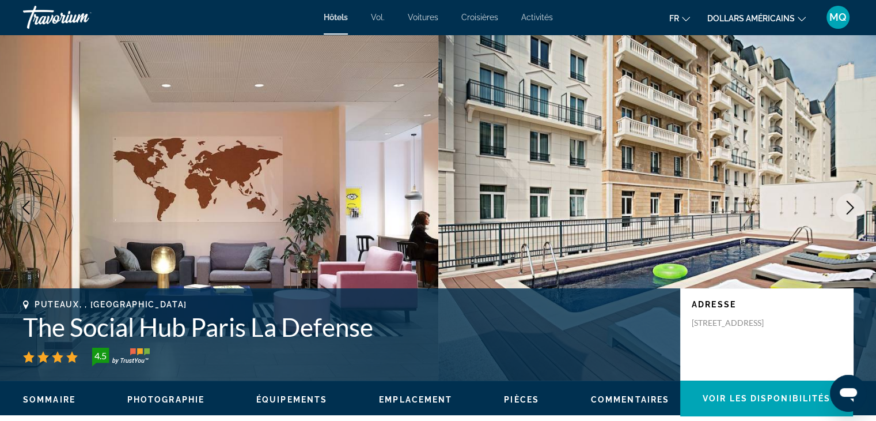
click at [843, 202] on icon "Next image" at bounding box center [850, 207] width 14 height 14
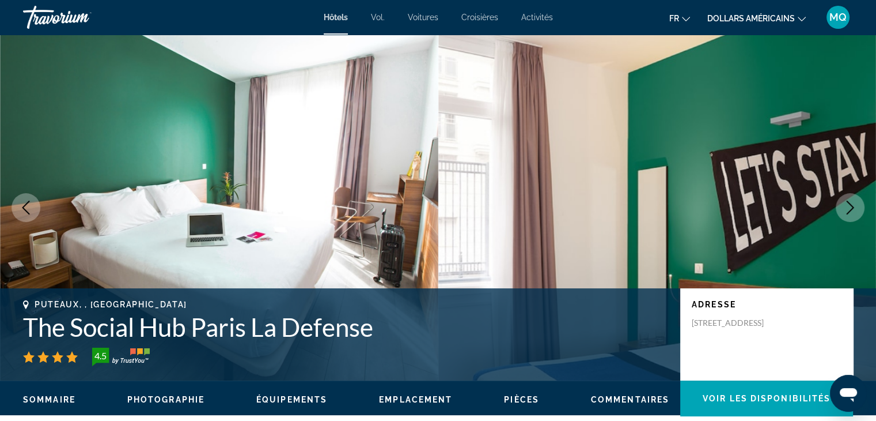
click at [843, 202] on icon "Next image" at bounding box center [850, 207] width 14 height 14
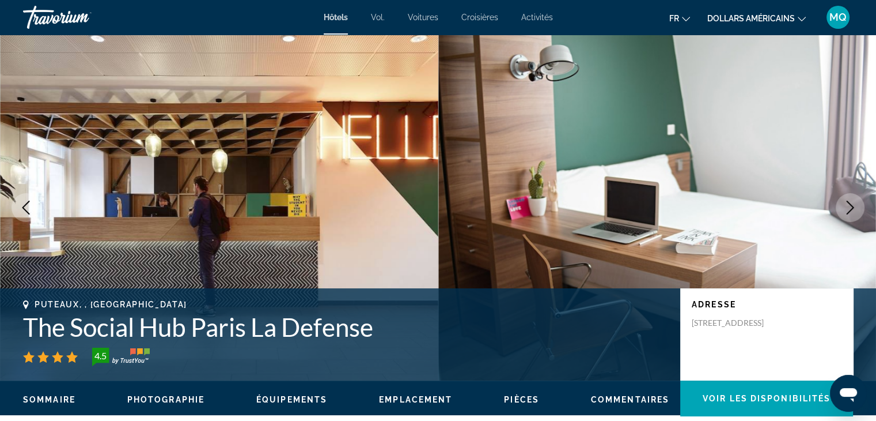
click at [843, 202] on icon "Next image" at bounding box center [850, 207] width 14 height 14
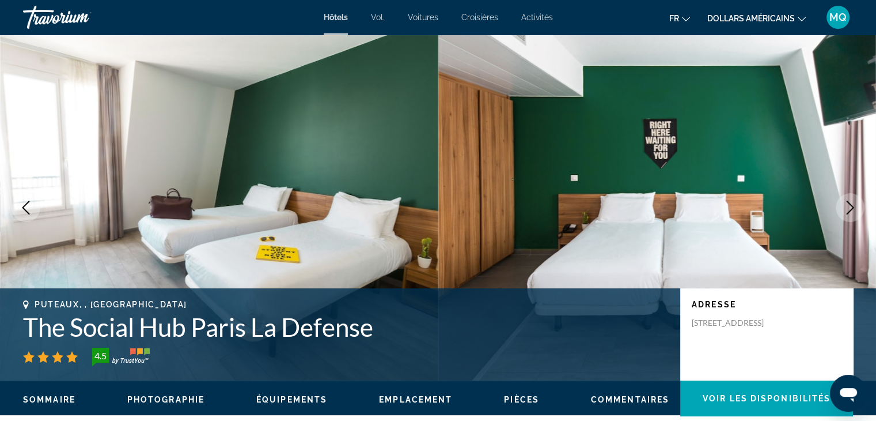
click at [843, 202] on icon "Next image" at bounding box center [850, 207] width 14 height 14
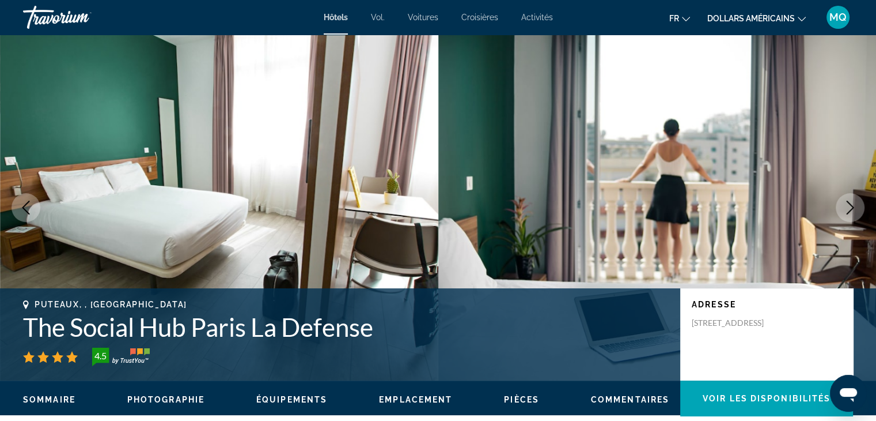
click at [843, 202] on icon "Next image" at bounding box center [850, 207] width 14 height 14
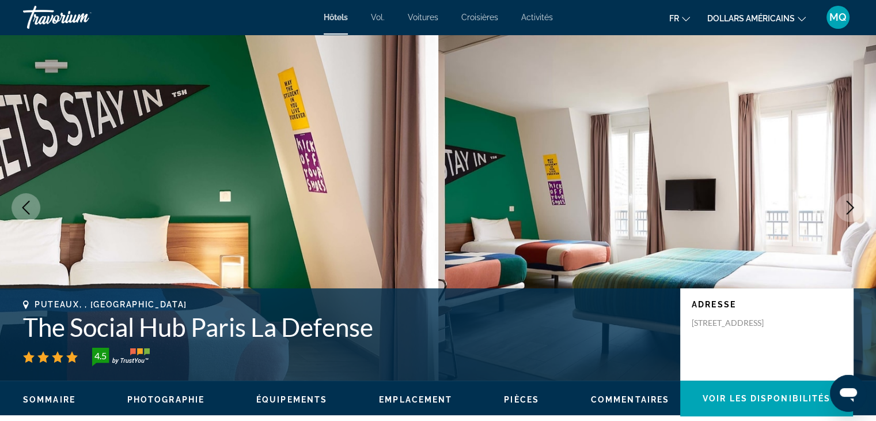
click at [29, 201] on icon "Previous image" at bounding box center [26, 207] width 14 height 14
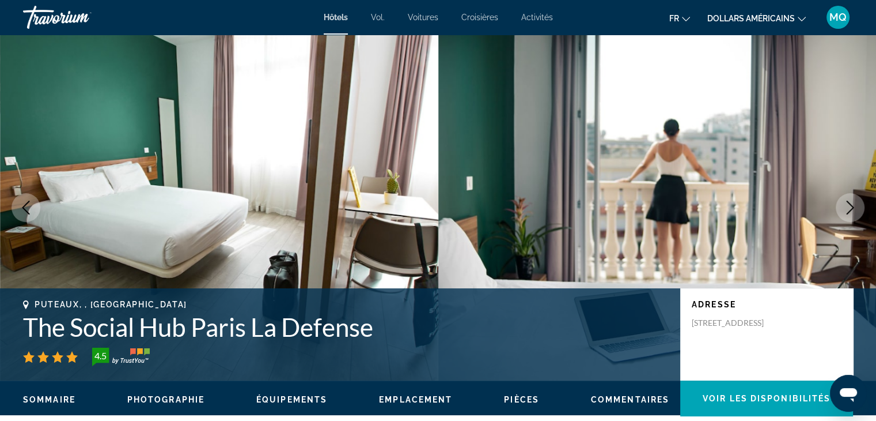
click at [845, 211] on icon "Next image" at bounding box center [850, 207] width 14 height 14
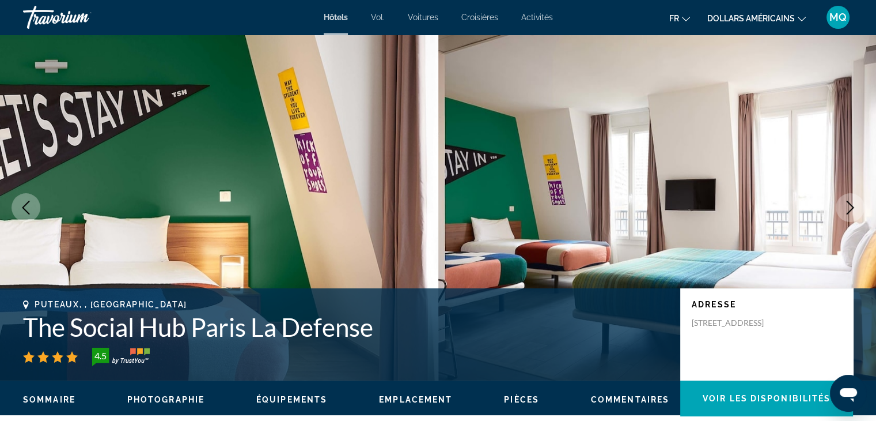
click at [845, 211] on icon "Next image" at bounding box center [850, 207] width 14 height 14
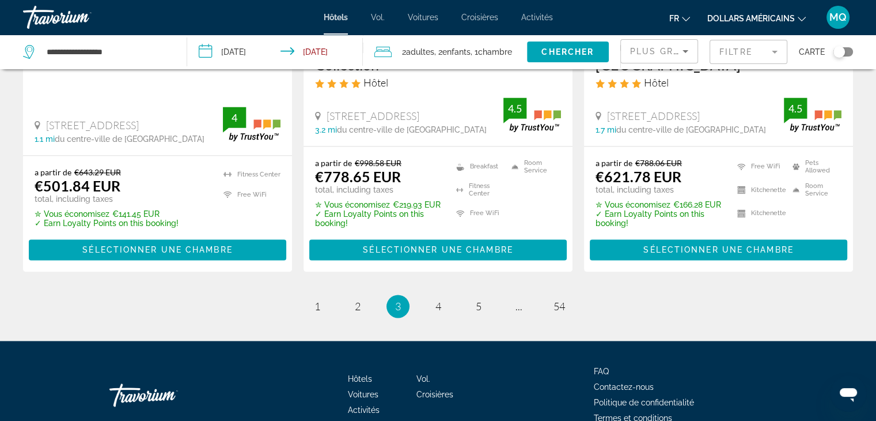
scroll to position [1675, 0]
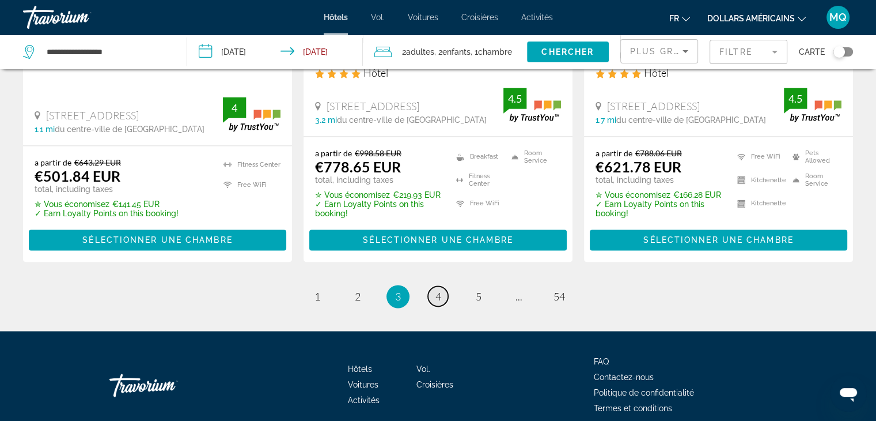
click at [438, 290] on span "4" at bounding box center [438, 296] width 6 height 13
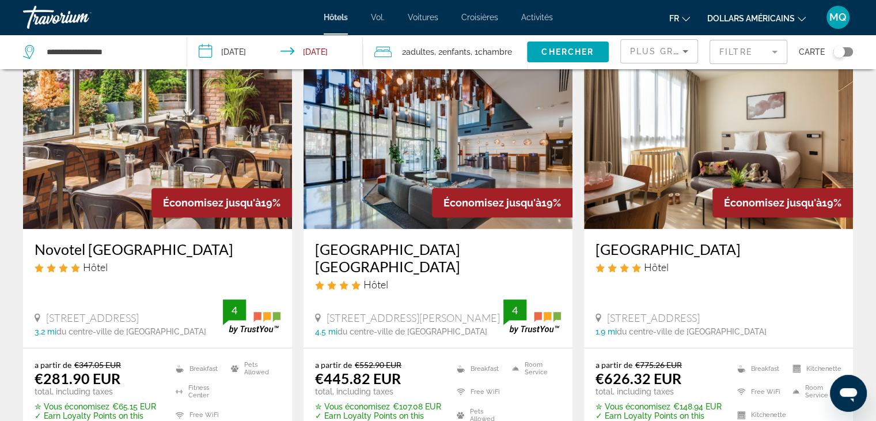
scroll to position [522, 0]
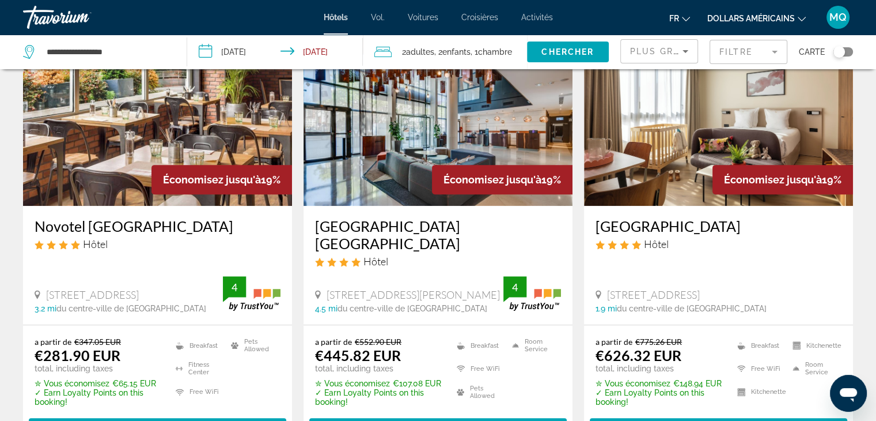
click at [127, 205] on img "Contenu principal" at bounding box center [157, 113] width 269 height 184
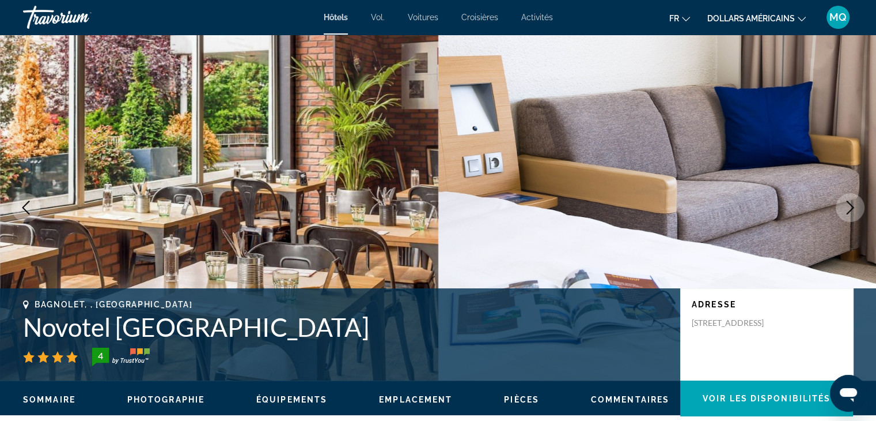
click at [841, 210] on button "Next image" at bounding box center [850, 207] width 29 height 29
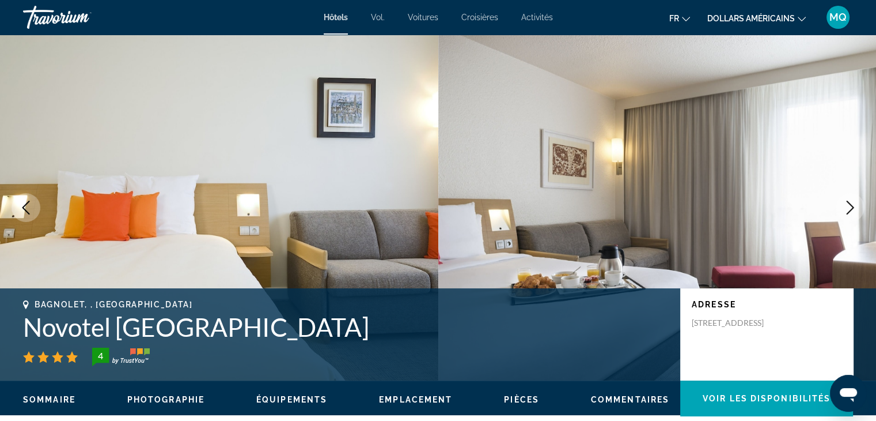
click at [841, 210] on button "Next image" at bounding box center [850, 207] width 29 height 29
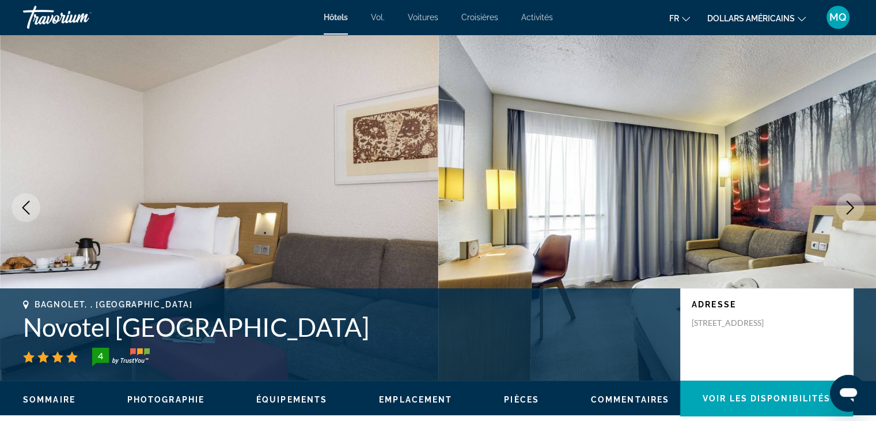
click at [841, 210] on button "Next image" at bounding box center [850, 207] width 29 height 29
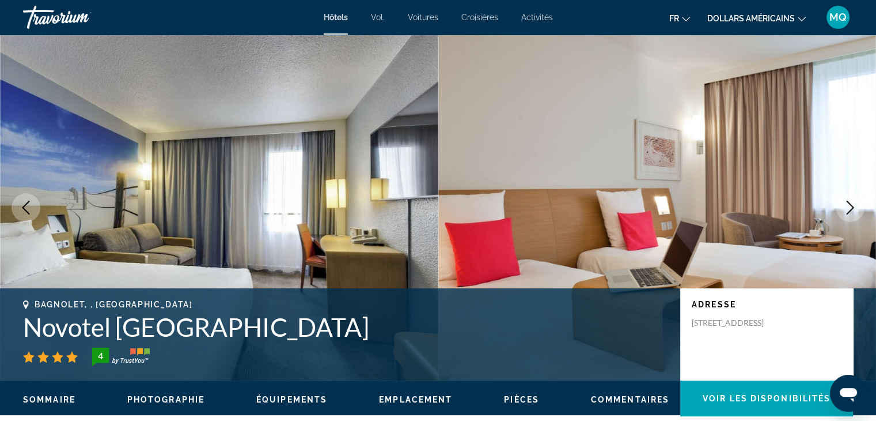
click at [841, 210] on button "Next image" at bounding box center [850, 207] width 29 height 29
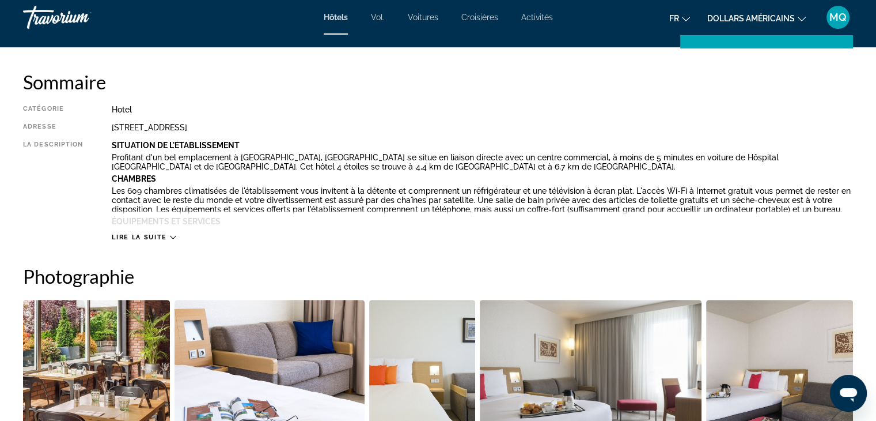
scroll to position [735, 0]
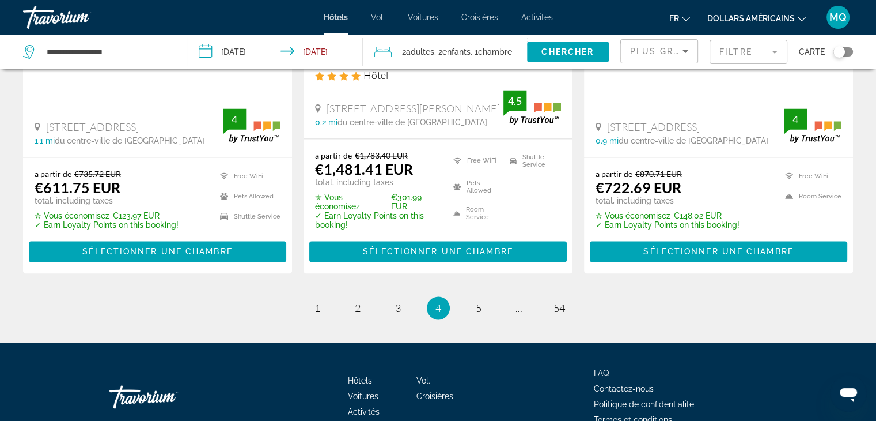
scroll to position [1624, 0]
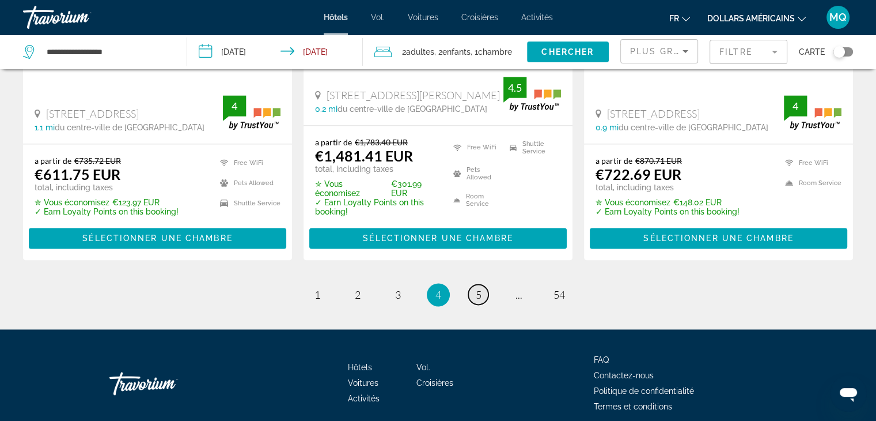
click at [479, 288] on span "5" at bounding box center [479, 294] width 6 height 13
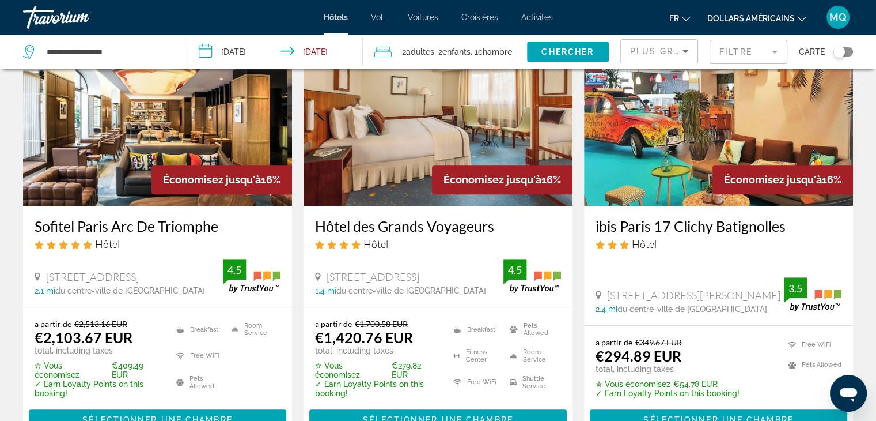
scroll to position [537, 0]
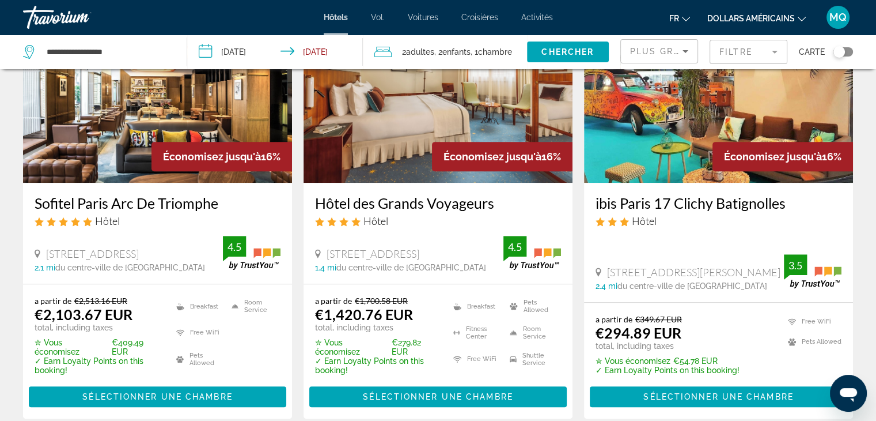
click at [671, 156] on img "Contenu principal" at bounding box center [718, 90] width 269 height 184
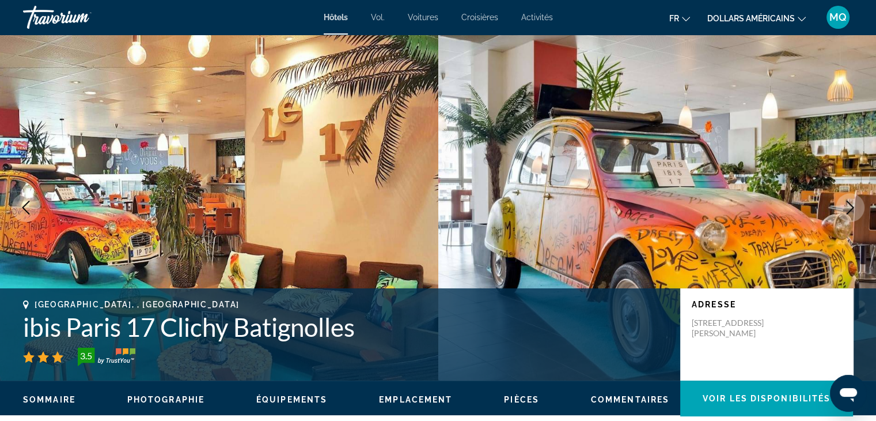
click at [850, 206] on icon "Next image" at bounding box center [850, 207] width 14 height 14
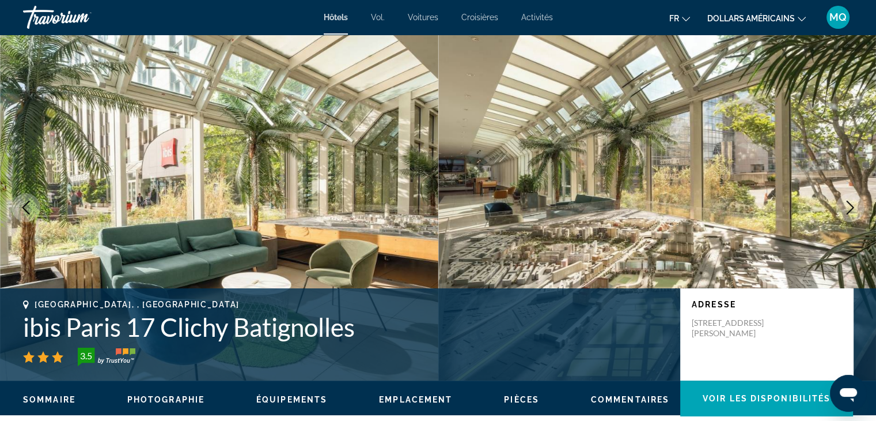
click at [850, 206] on icon "Next image" at bounding box center [850, 207] width 14 height 14
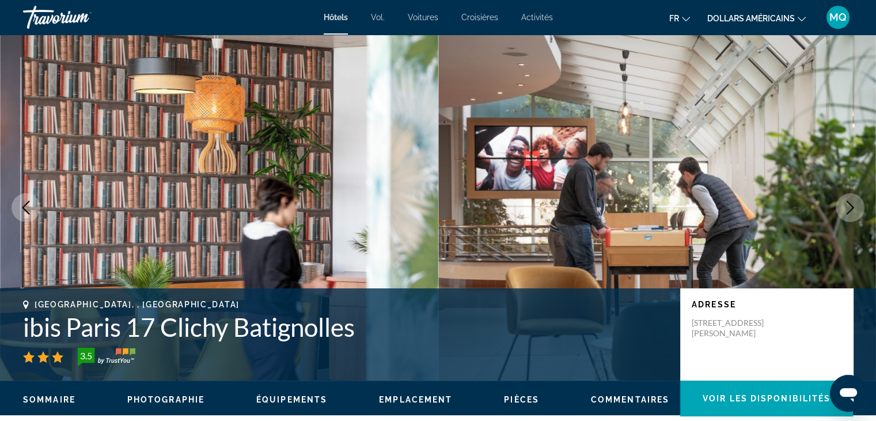
click at [850, 206] on icon "Next image" at bounding box center [850, 207] width 14 height 14
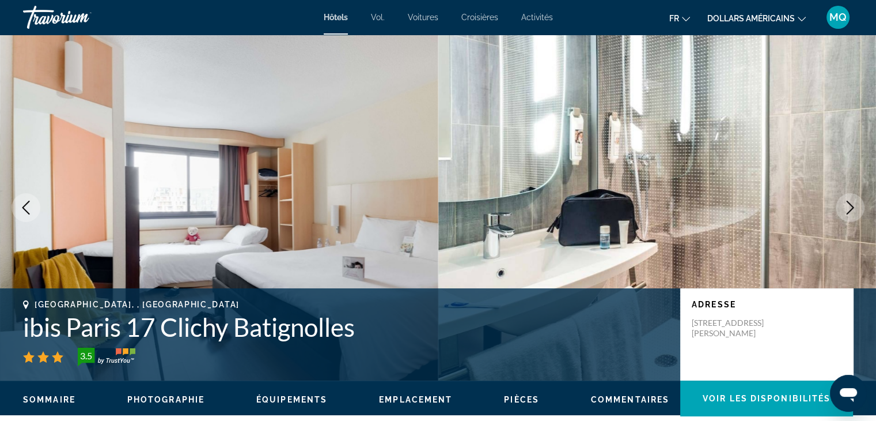
click at [850, 206] on icon "Next image" at bounding box center [850, 207] width 14 height 14
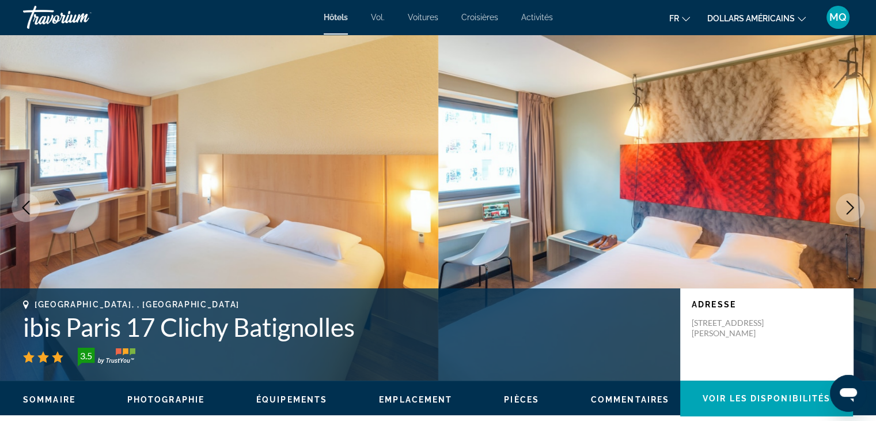
click at [850, 206] on icon "Next image" at bounding box center [850, 207] width 14 height 14
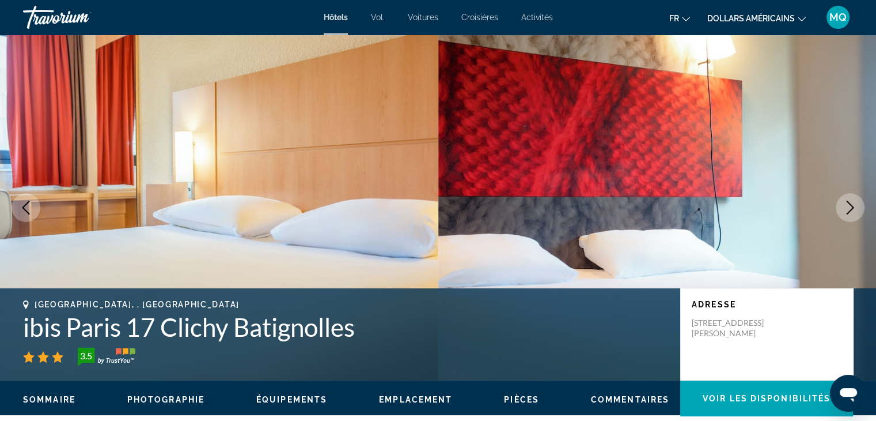
click at [850, 206] on icon "Next image" at bounding box center [850, 207] width 14 height 14
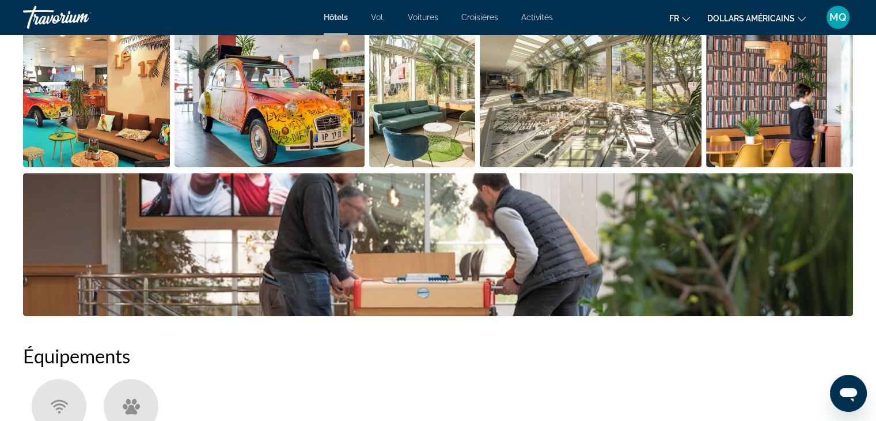
scroll to position [275, 0]
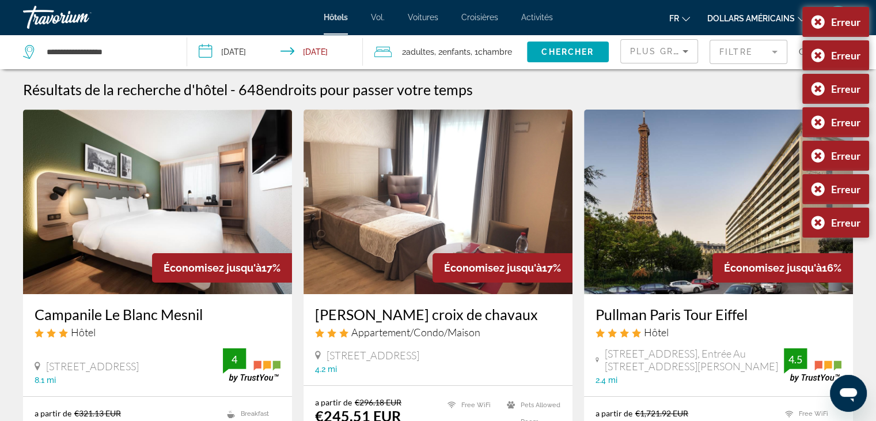
scroll to position [368, 0]
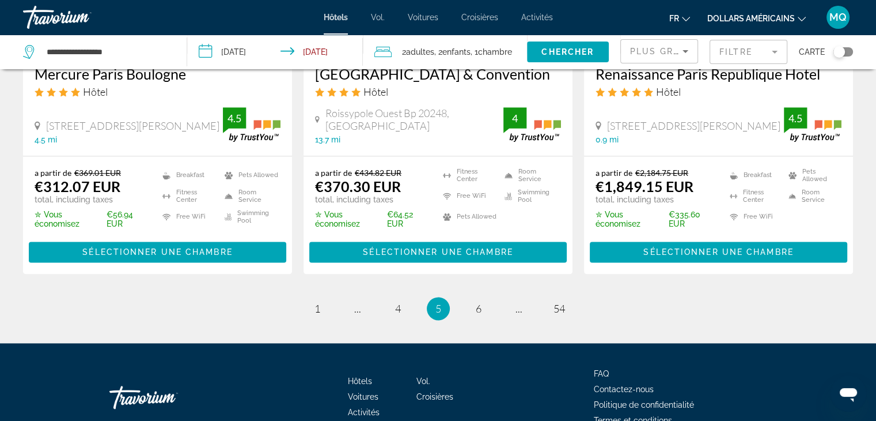
scroll to position [1533, 0]
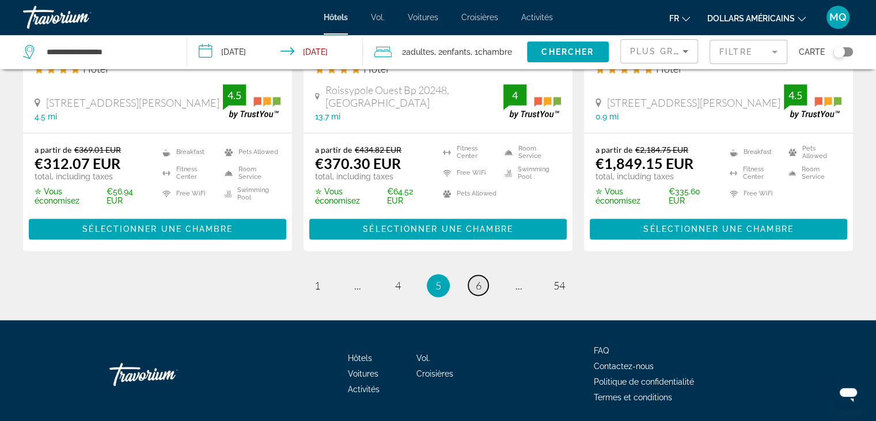
click at [470, 295] on link "page 6" at bounding box center [478, 285] width 20 height 20
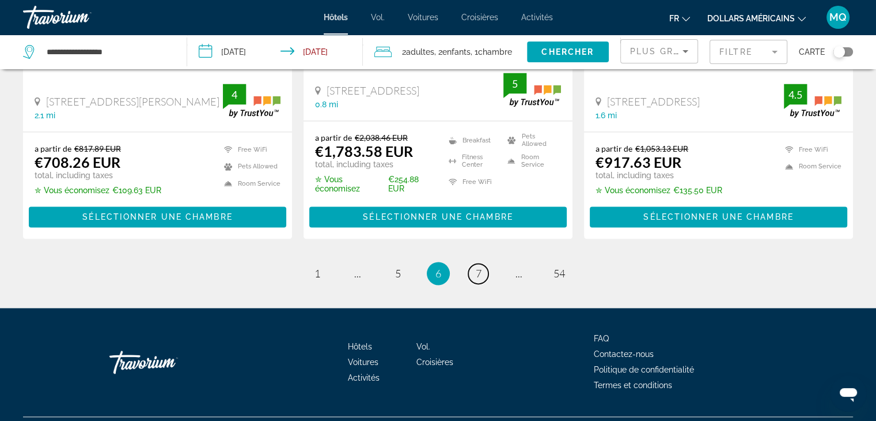
scroll to position [1654, 0]
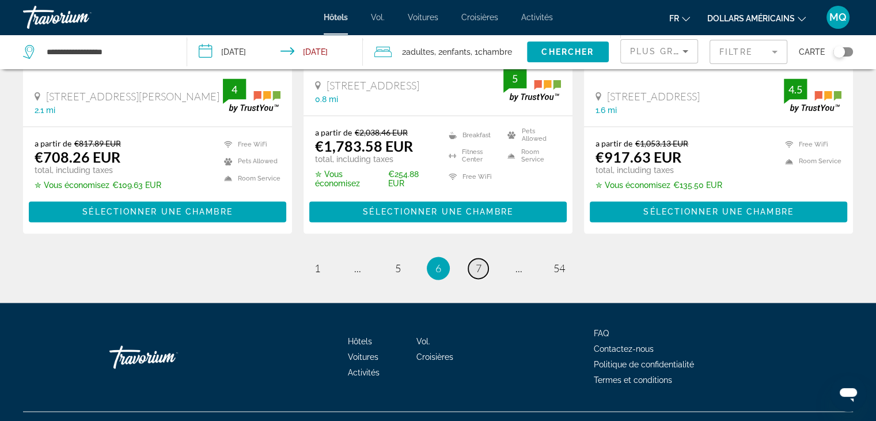
click at [482, 258] on link "page 7" at bounding box center [478, 268] width 20 height 20
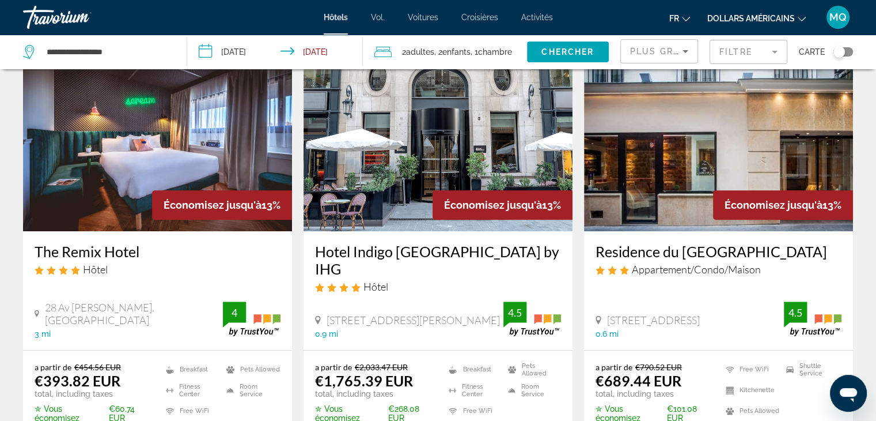
scroll to position [552, 0]
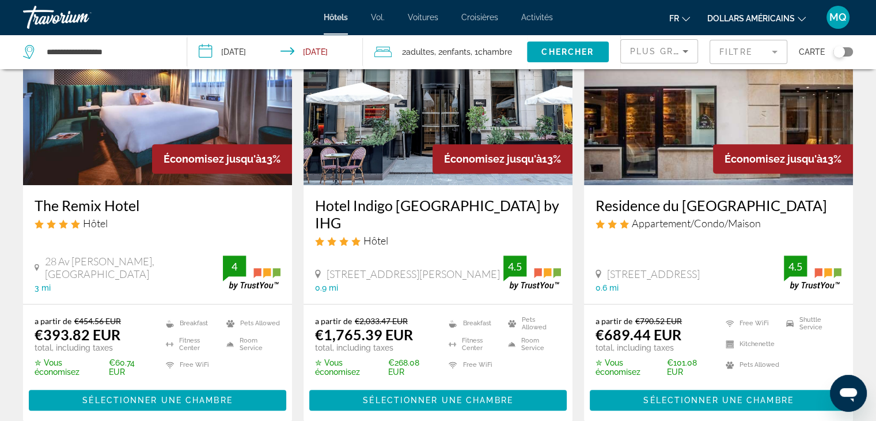
click at [131, 180] on img "Contenu principal" at bounding box center [157, 93] width 269 height 184
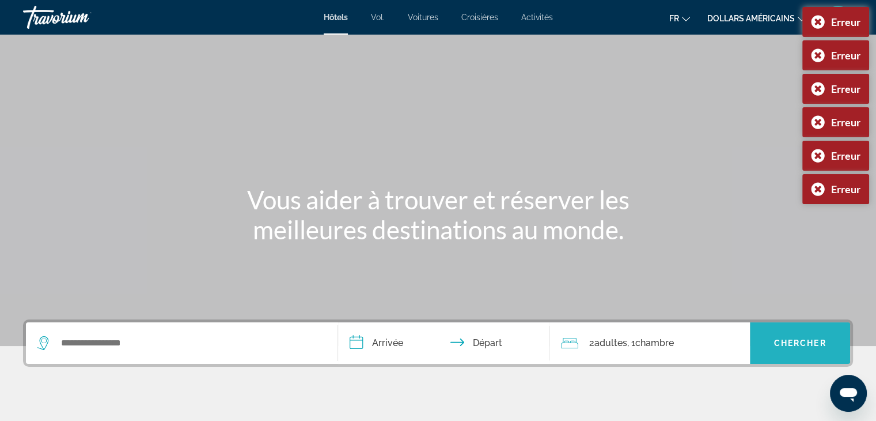
click at [775, 343] on span "Chercher" at bounding box center [800, 342] width 52 height 9
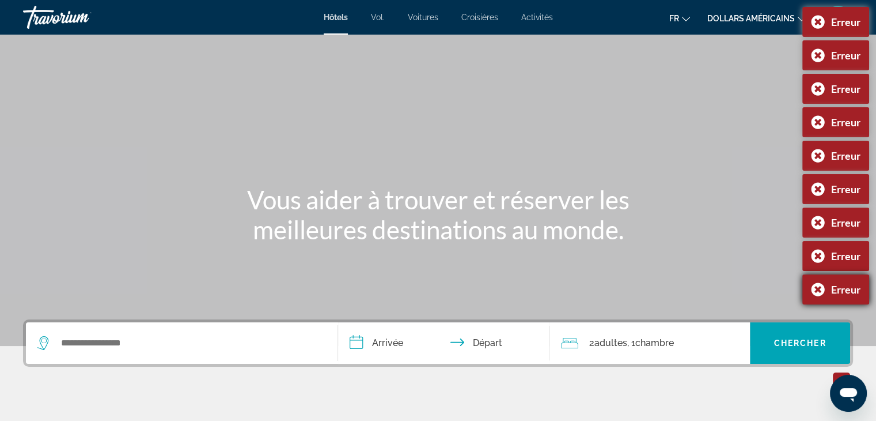
click at [805, 291] on div "Erreur" at bounding box center [835, 289] width 67 height 30
click at [816, 257] on div "Erreur" at bounding box center [835, 256] width 67 height 30
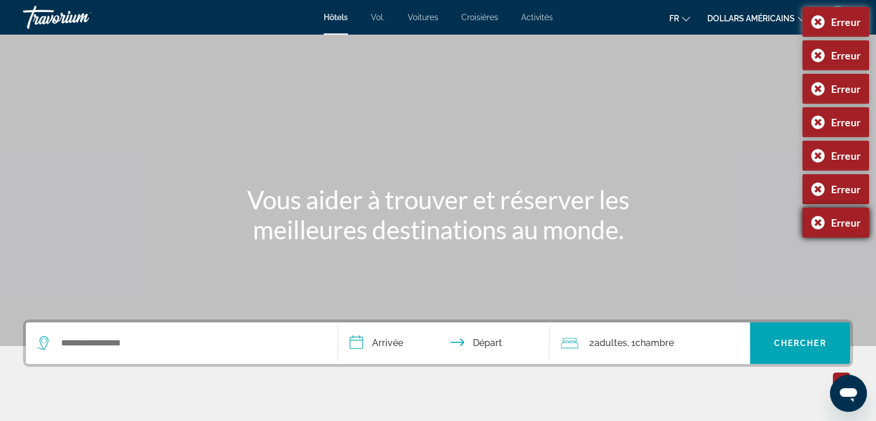
click at [816, 224] on div "Erreur" at bounding box center [835, 222] width 67 height 30
click at [820, 189] on div "Erreur" at bounding box center [835, 189] width 67 height 30
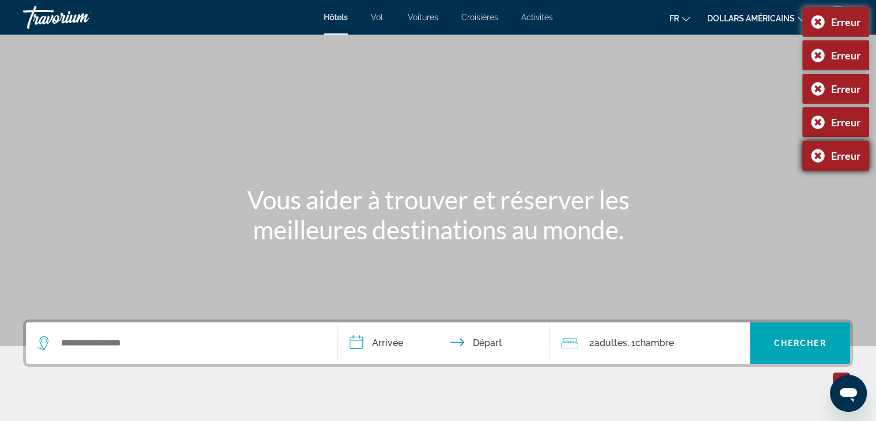
click at [820, 157] on div "Erreur" at bounding box center [835, 156] width 67 height 30
click at [818, 123] on div "Erreur" at bounding box center [835, 122] width 67 height 30
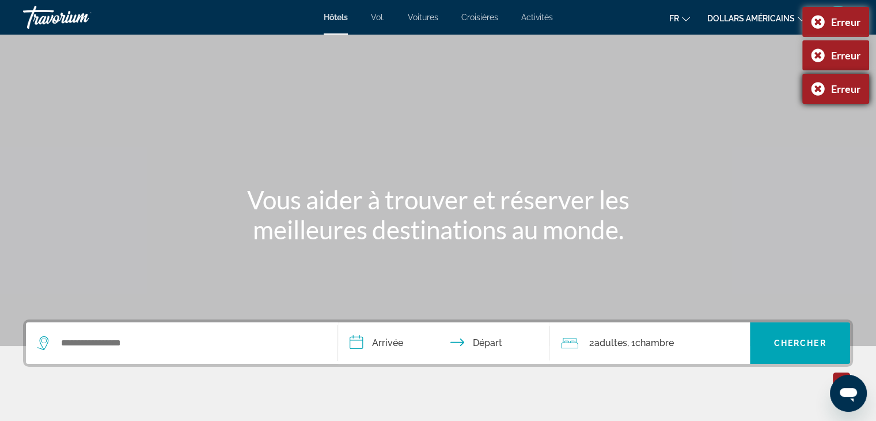
click at [818, 89] on div "Erreur" at bounding box center [835, 89] width 67 height 30
click at [818, 55] on div "Erreur" at bounding box center [835, 55] width 67 height 30
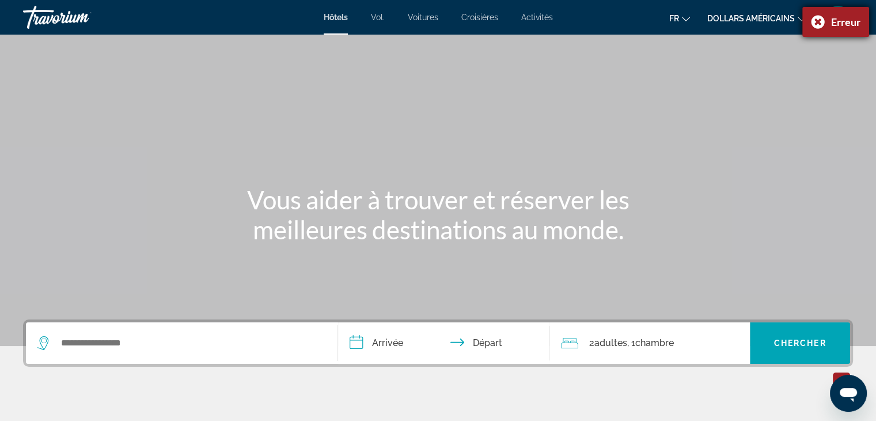
click at [816, 14] on div "Erreur" at bounding box center [835, 22] width 67 height 30
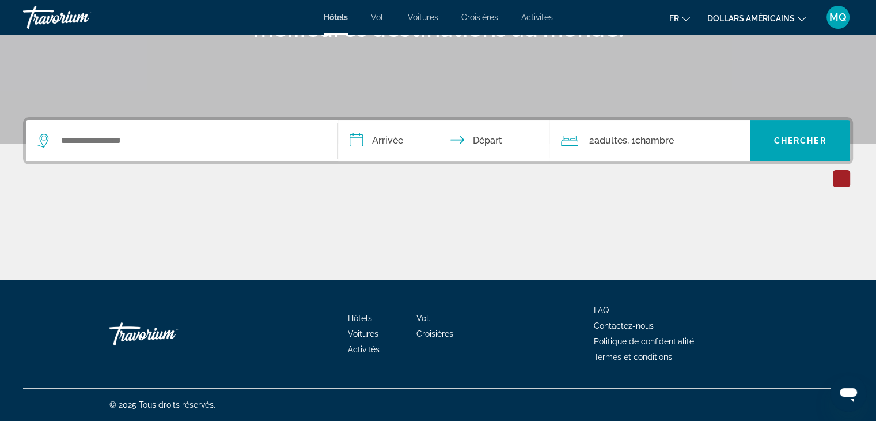
click at [108, 128] on div "Search widget" at bounding box center [181, 140] width 289 height 41
click at [106, 135] on input "Search widget" at bounding box center [190, 140] width 260 height 17
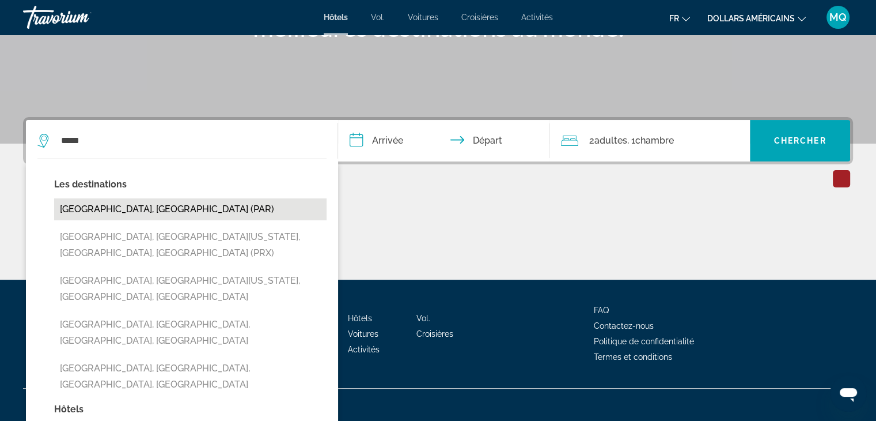
click at [173, 208] on button "[GEOGRAPHIC_DATA], [GEOGRAPHIC_DATA] (PAR)" at bounding box center [190, 209] width 272 height 22
type input "**********"
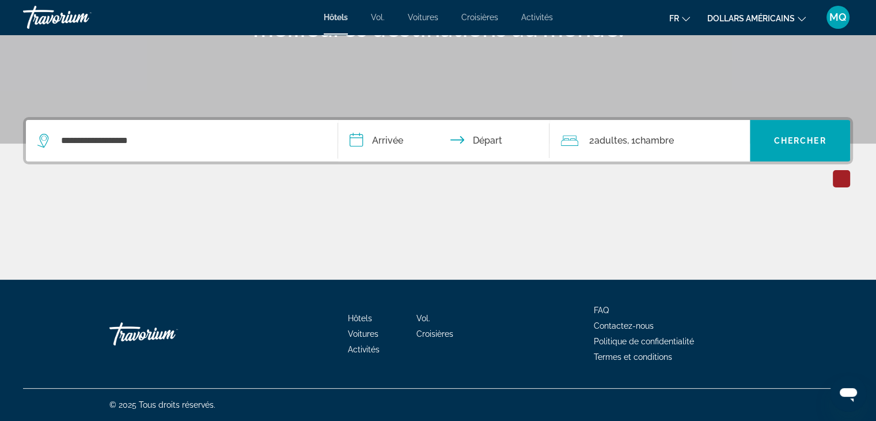
click at [378, 155] on input "**********" at bounding box center [446, 142] width 217 height 45
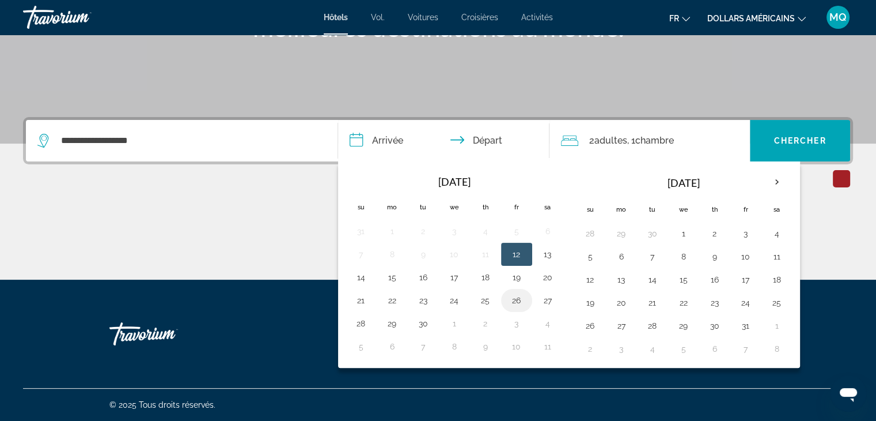
click at [512, 299] on button "26" at bounding box center [517, 300] width 18 height 16
click at [508, 144] on input "**********" at bounding box center [446, 142] width 217 height 45
click at [365, 316] on button "28" at bounding box center [361, 323] width 18 height 16
type input "**********"
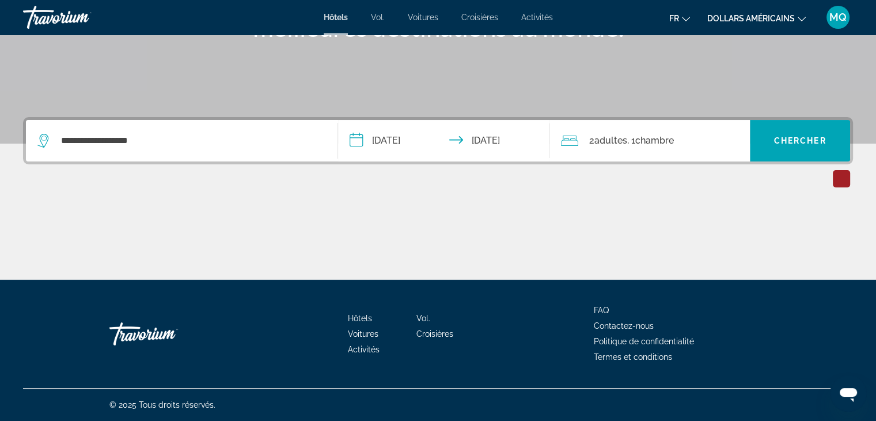
click at [648, 142] on span "Chambre" at bounding box center [654, 140] width 39 height 11
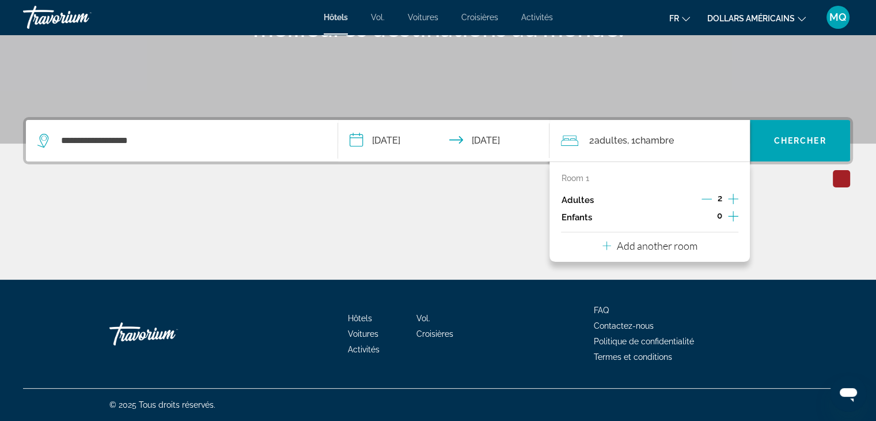
click at [730, 215] on icon "Increment children" at bounding box center [733, 216] width 10 height 14
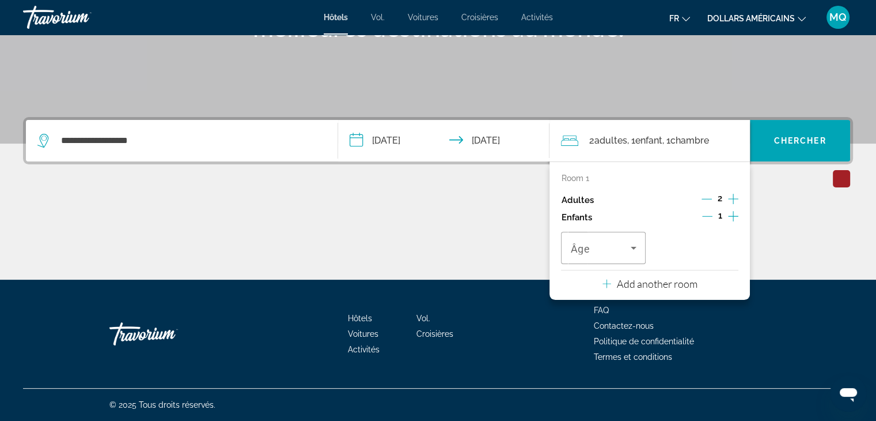
click at [730, 215] on icon "Increment children" at bounding box center [733, 216] width 10 height 14
click at [627, 245] on icon "Travelers: 2 adults, 2 children" at bounding box center [634, 248] width 14 height 14
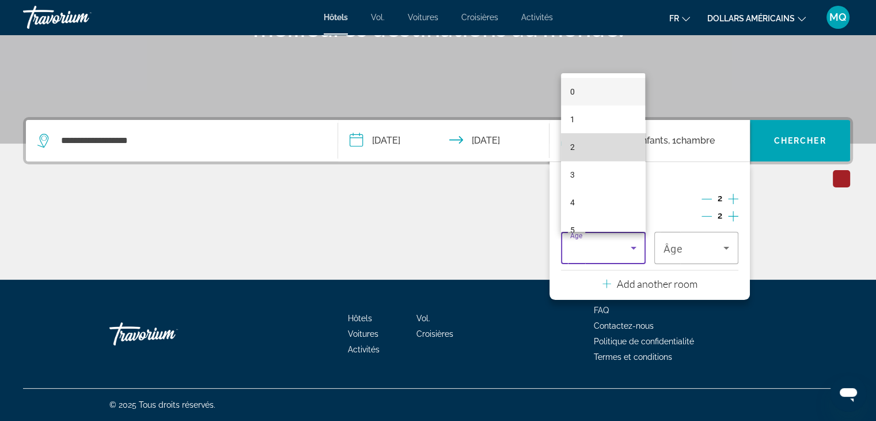
click at [604, 147] on mat-option "2" at bounding box center [603, 147] width 84 height 28
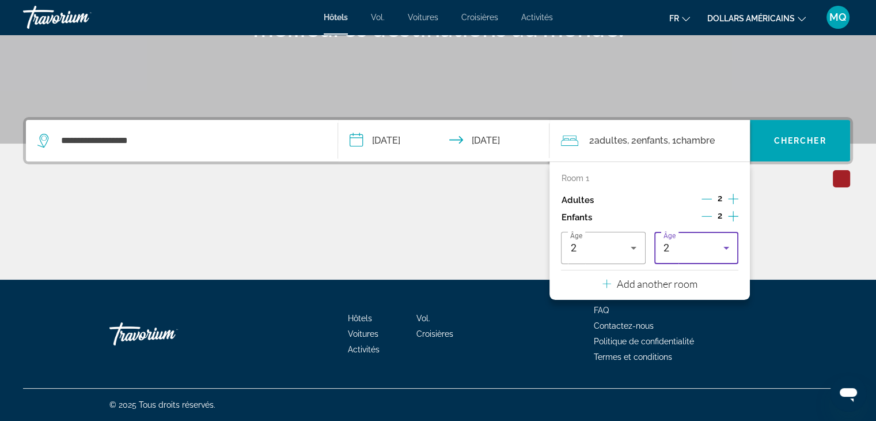
click at [730, 249] on icon "Travelers: 2 adults, 2 children" at bounding box center [726, 248] width 14 height 14
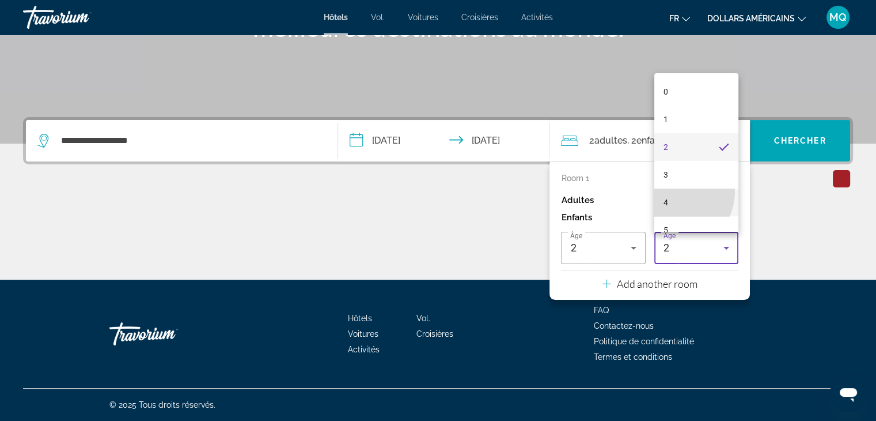
click at [675, 191] on mat-option "4" at bounding box center [696, 202] width 84 height 28
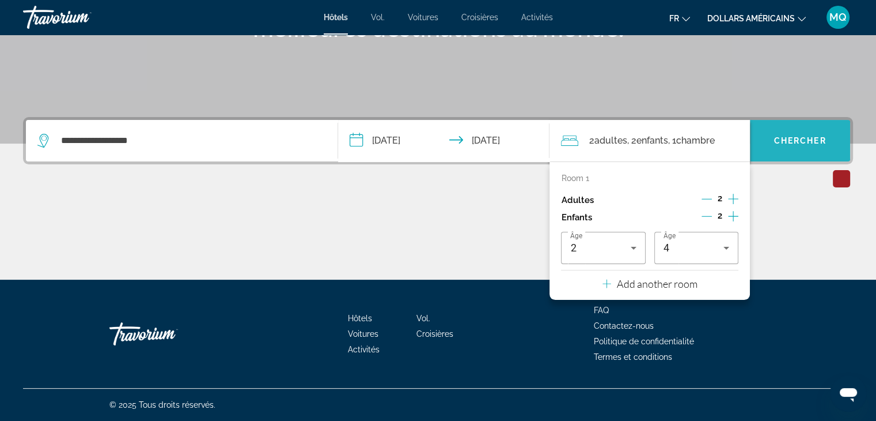
click at [765, 141] on span "Search widget" at bounding box center [800, 141] width 100 height 28
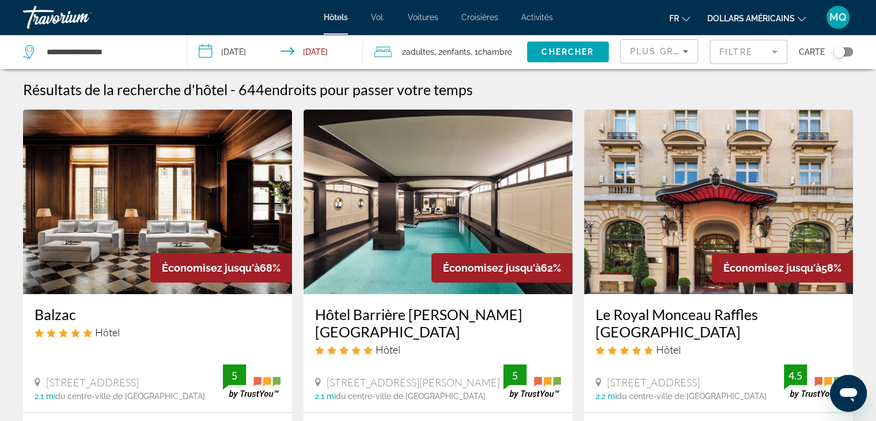
click at [779, 18] on font "dollars américains" at bounding box center [751, 18] width 88 height 9
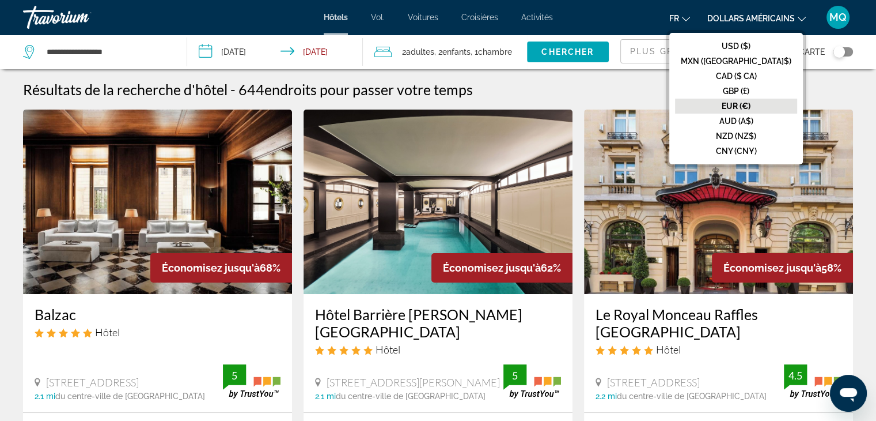
click at [751, 105] on font "EUR (€)" at bounding box center [736, 105] width 29 height 9
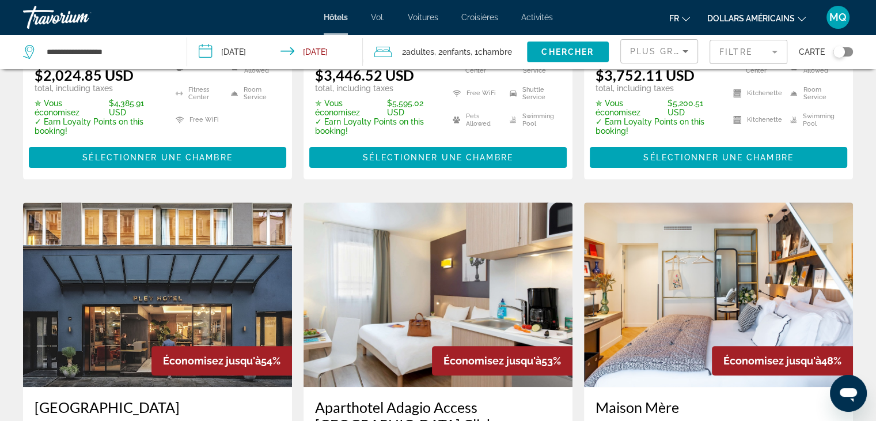
scroll to position [735, 0]
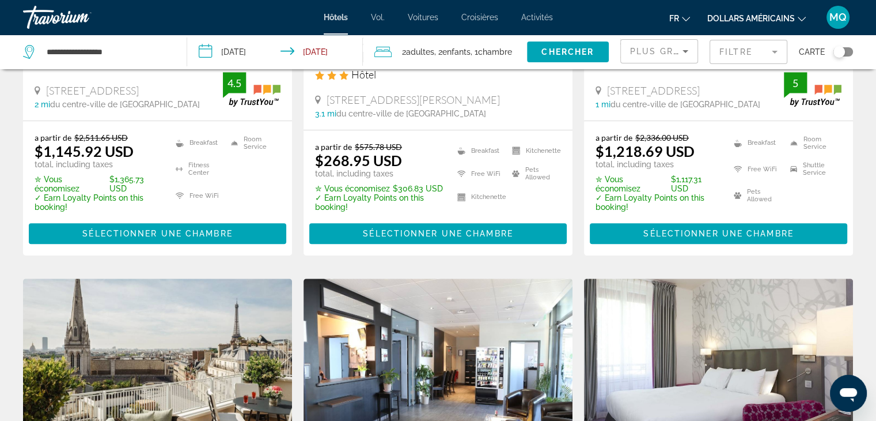
click at [795, 17] on button "dollars américains USD ($) MXN (Mexique$) CAD ($ CA) GBP (£) EUR (€) AUD (A$) N…" at bounding box center [756, 18] width 99 height 17
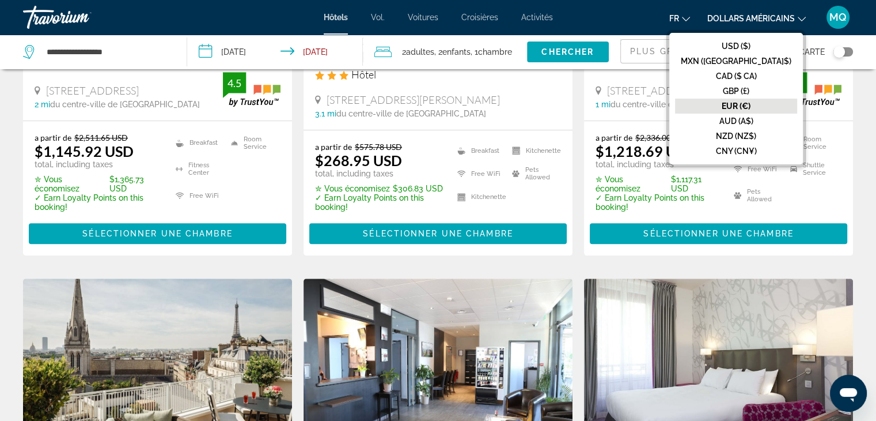
click at [751, 105] on font "EUR (€)" at bounding box center [736, 105] width 29 height 9
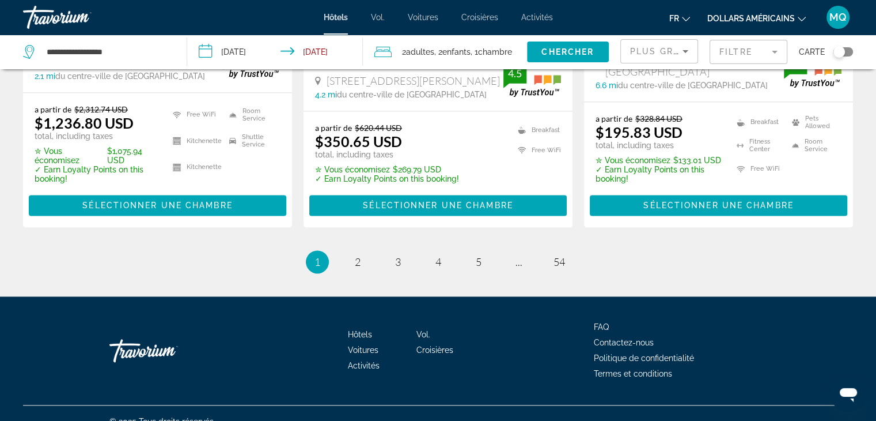
scroll to position [1650, 0]
click at [437, 255] on span "4" at bounding box center [438, 261] width 6 height 13
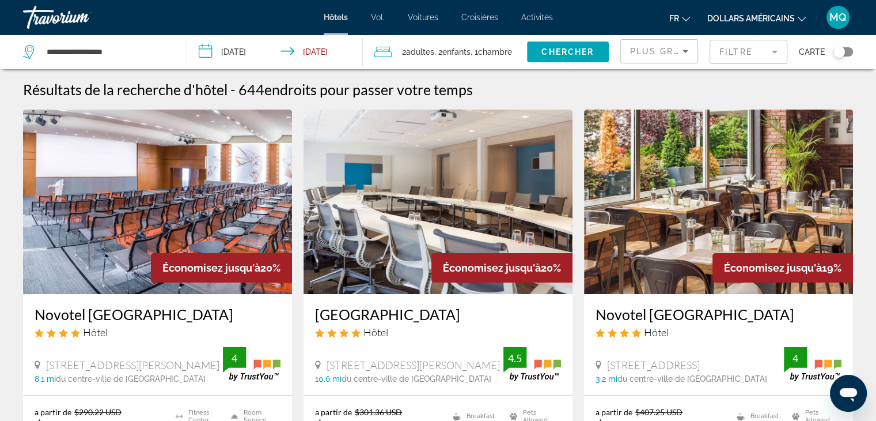
click at [736, 23] on button "dollars américains USD ($) MXN (Mexique$) CAD ($ CA) GBP (£) EUR (€) AUD (A$) N…" at bounding box center [756, 18] width 99 height 17
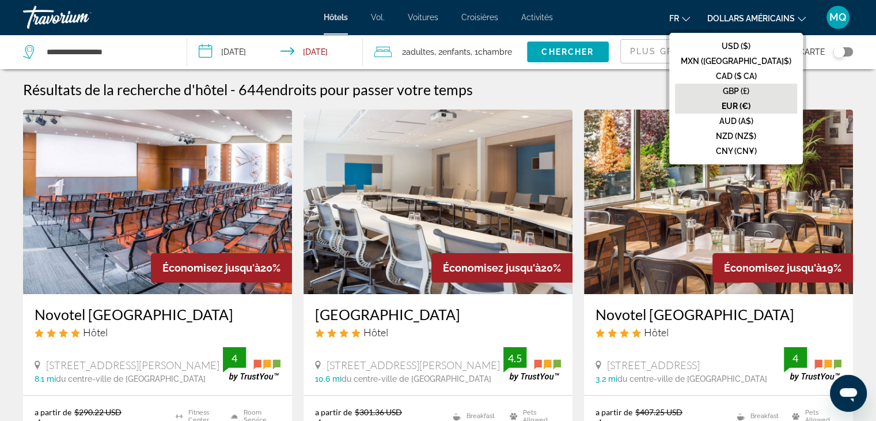
click at [747, 84] on button "GBP (£)" at bounding box center [736, 91] width 122 height 15
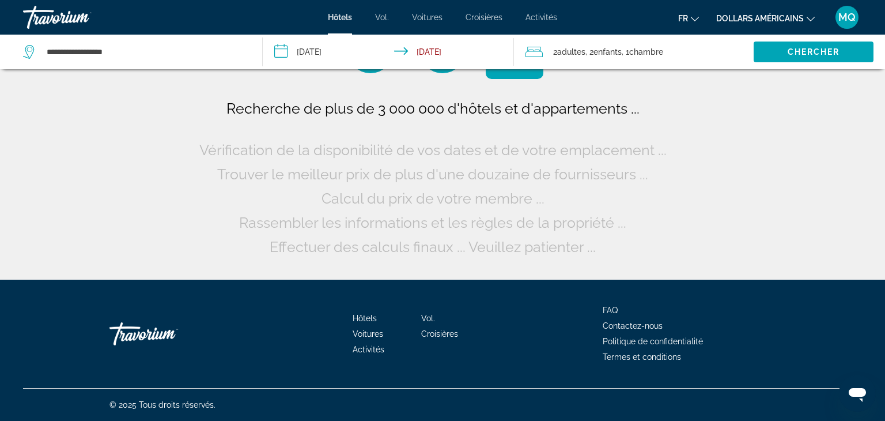
click at [770, 18] on font "dollars américains" at bounding box center [760, 18] width 88 height 9
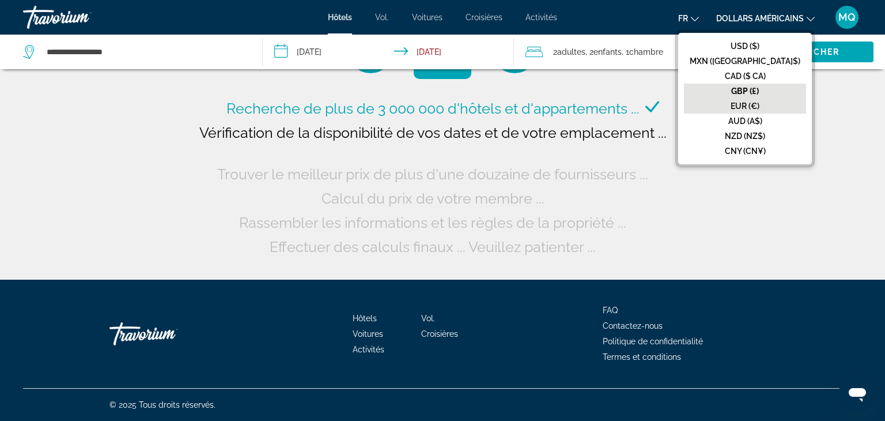
click at [759, 104] on font "EUR (€)" at bounding box center [744, 105] width 29 height 9
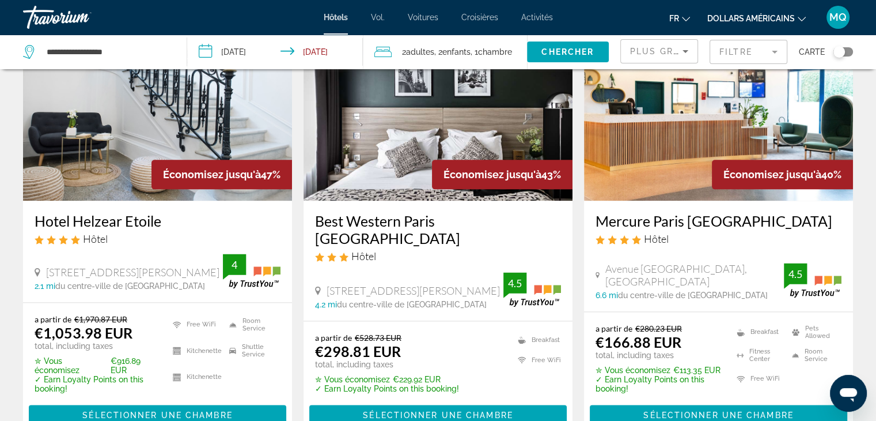
scroll to position [1650, 0]
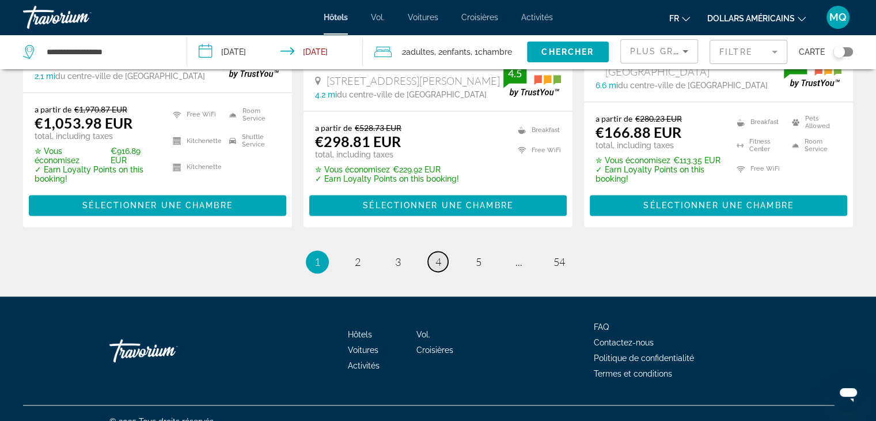
click at [436, 255] on span "4" at bounding box center [438, 261] width 6 height 13
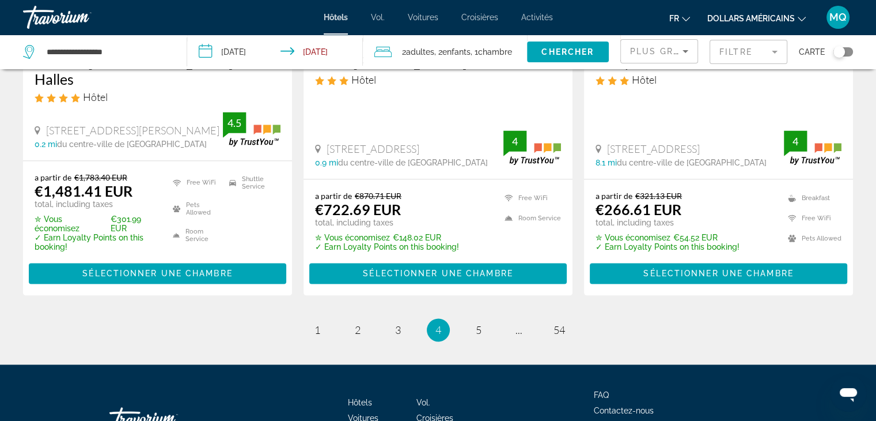
scroll to position [1623, 0]
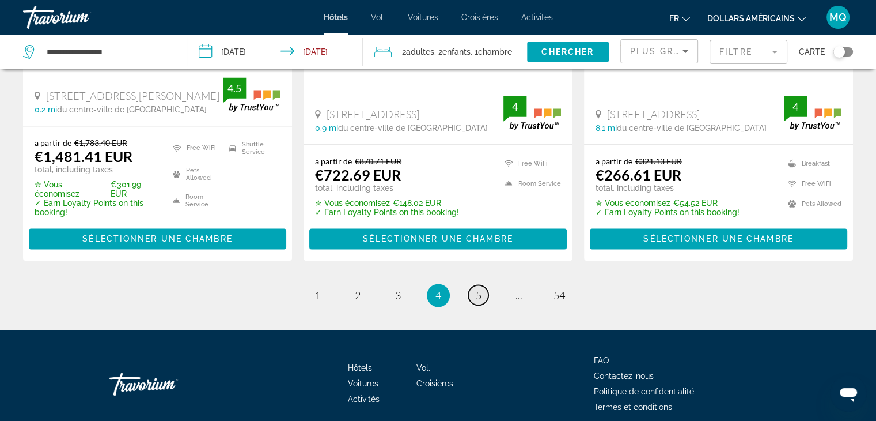
click at [476, 289] on span "5" at bounding box center [479, 295] width 6 height 13
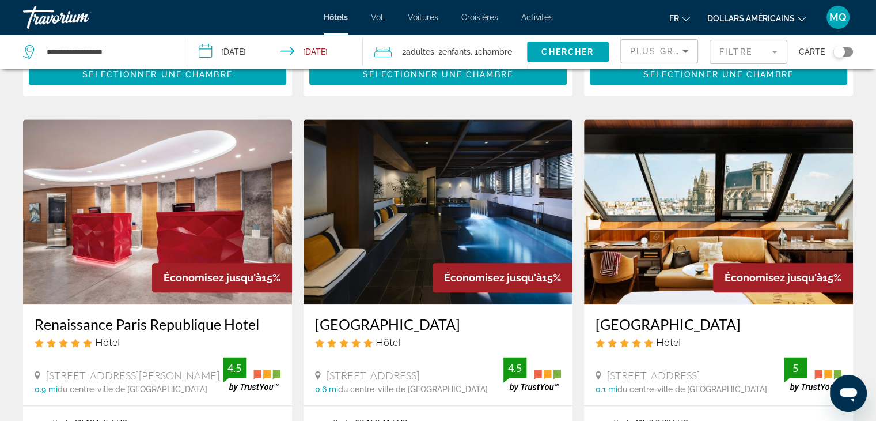
scroll to position [1649, 0]
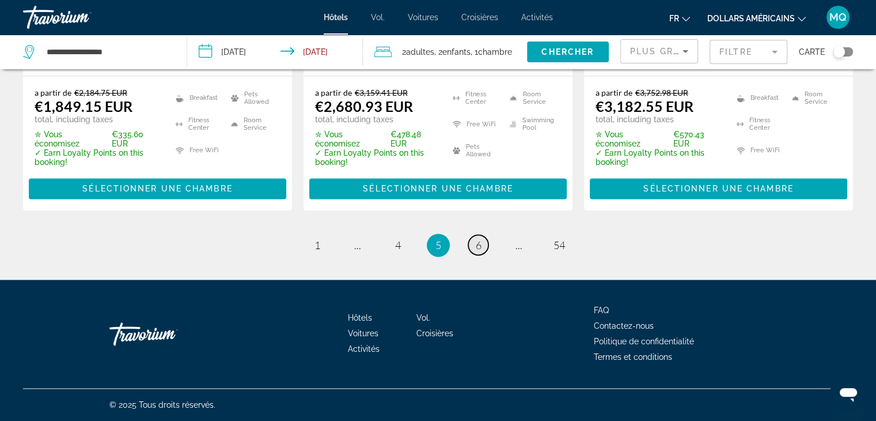
click at [478, 251] on span "6" at bounding box center [479, 244] width 6 height 13
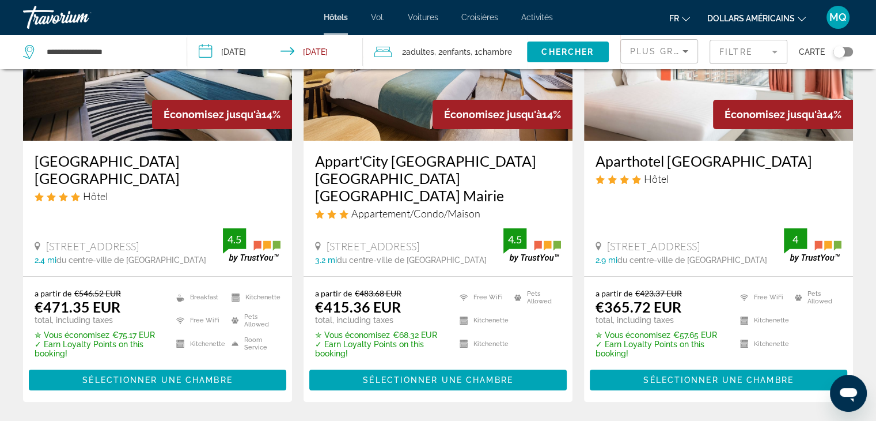
scroll to position [176, 0]
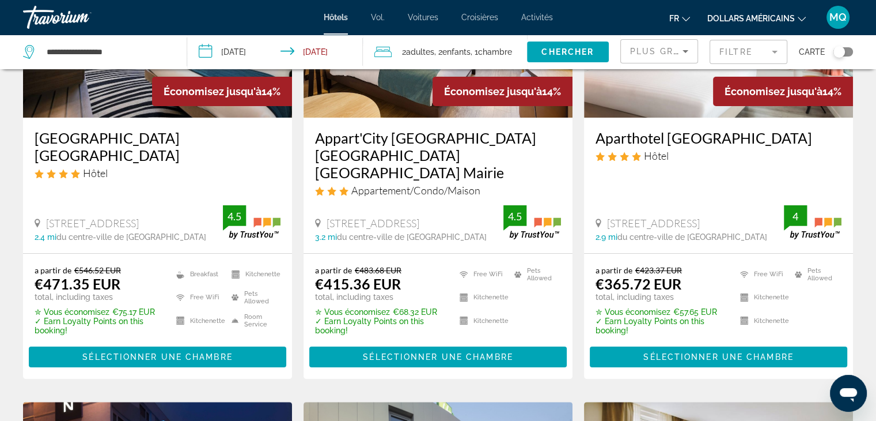
click at [682, 139] on h3 "Aparthotel Adagio Paris 19eme Cité de la Musique" at bounding box center [719, 137] width 246 height 17
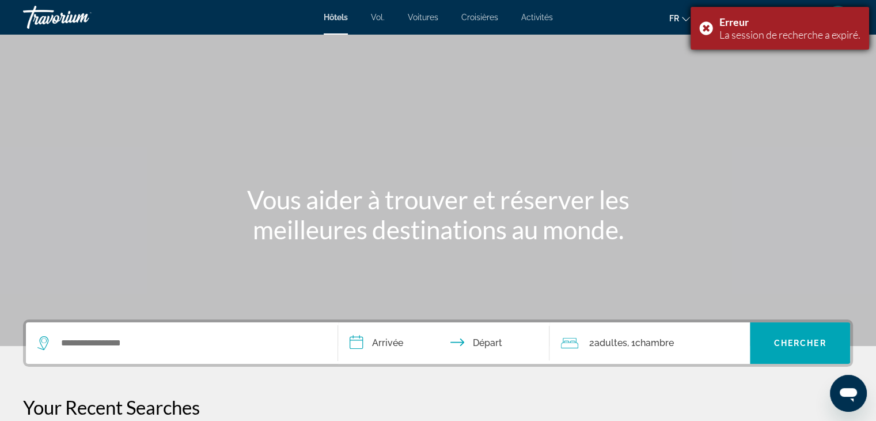
click at [699, 20] on div "Erreur La session de recherche a expiré." at bounding box center [780, 28] width 179 height 43
